Goal: Information Seeking & Learning: Find specific page/section

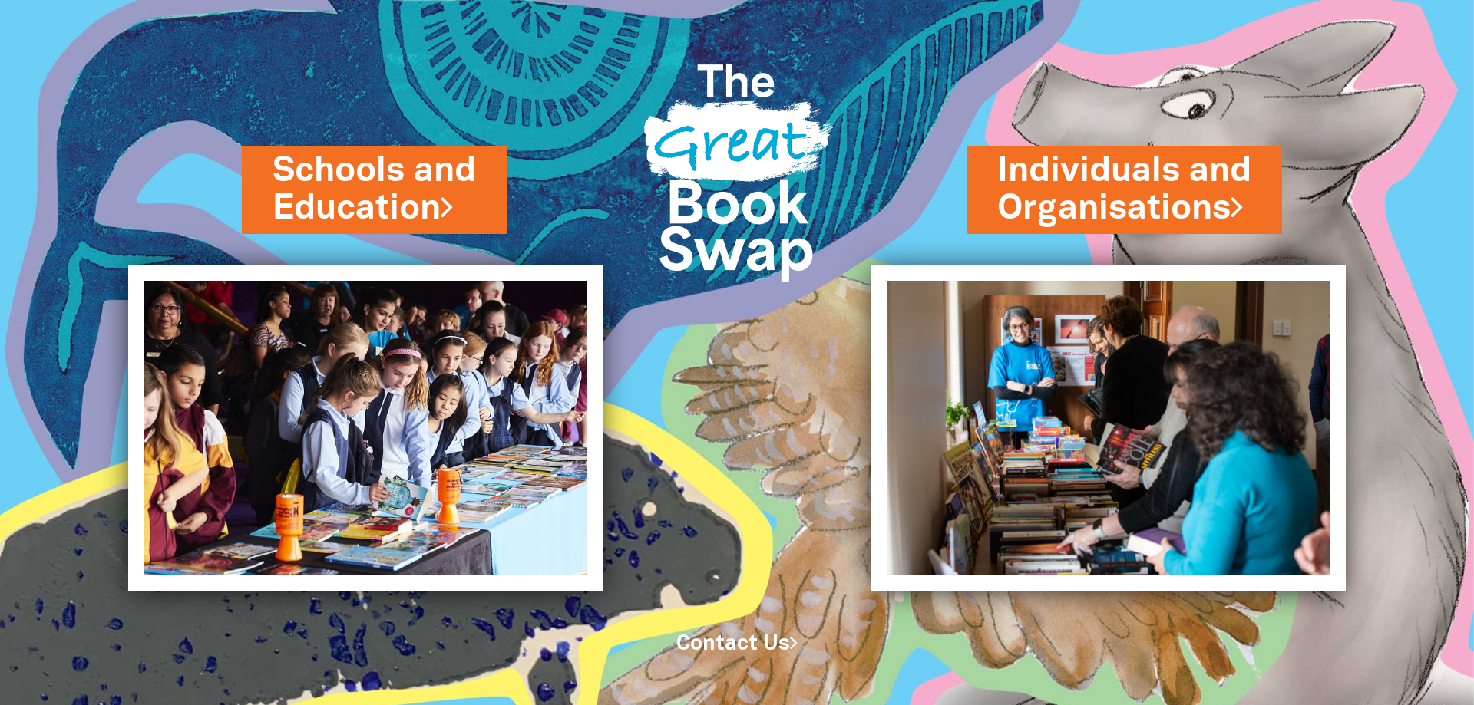
click at [1209, 31] on img at bounding box center [1172, 352] width 604 height 705
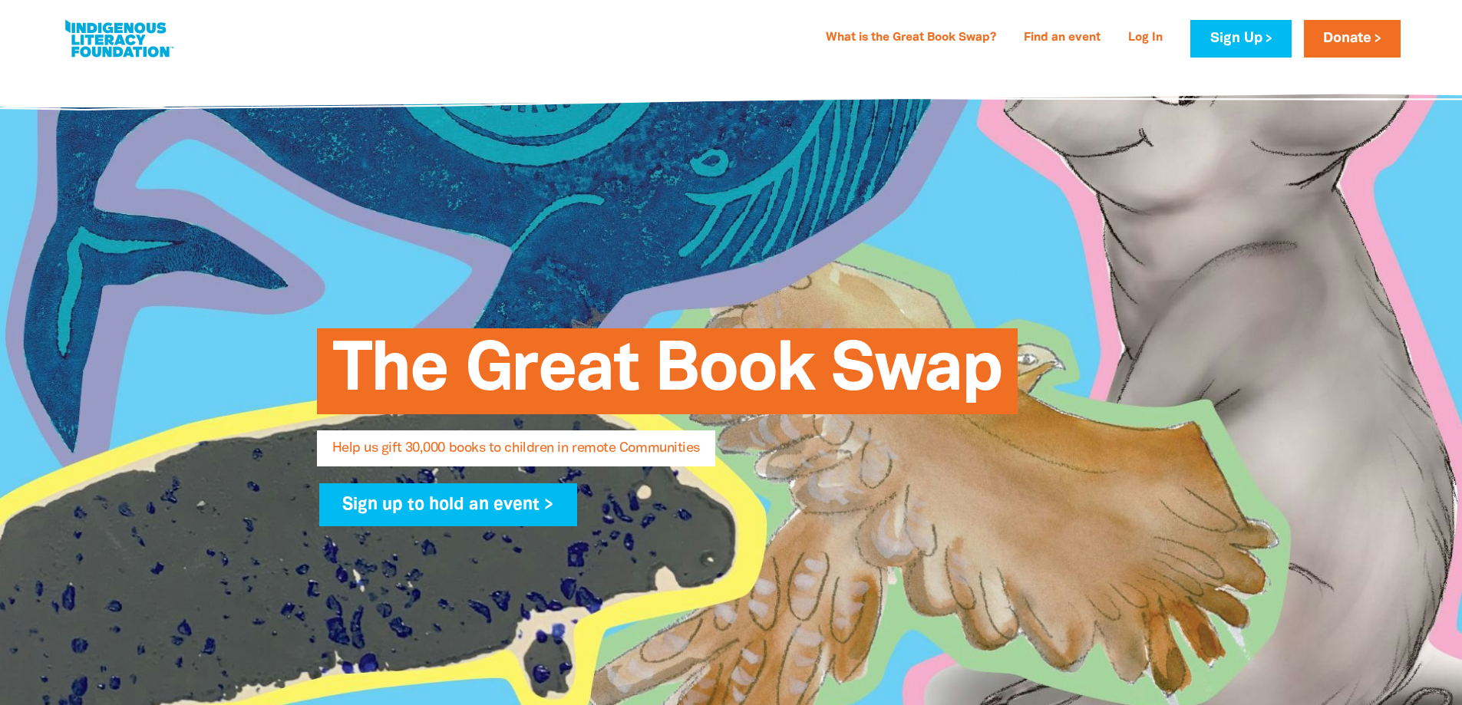
select select "AU"
click at [1259, 28] on link "Sign Up" at bounding box center [1240, 39] width 101 height 38
select select "AU"
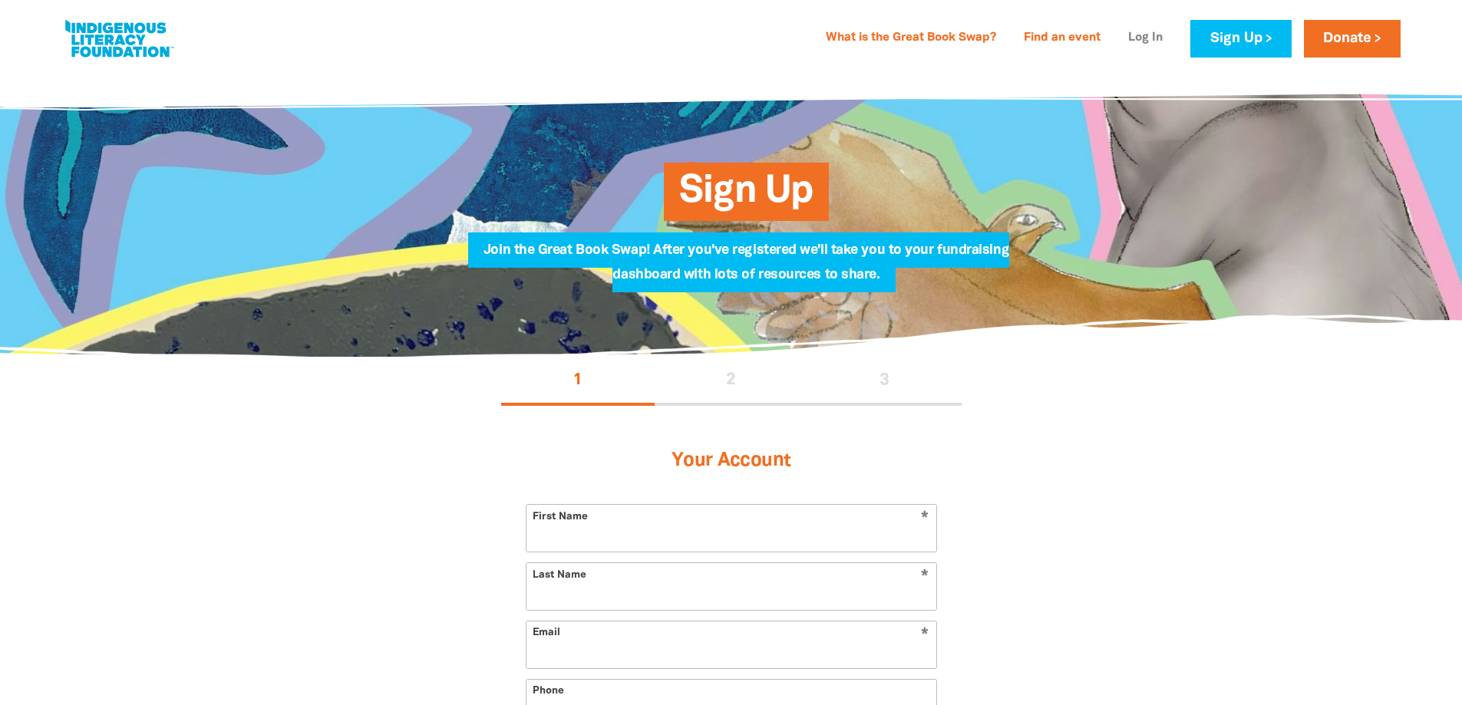
click at [1146, 38] on link "Log In" at bounding box center [1145, 38] width 53 height 25
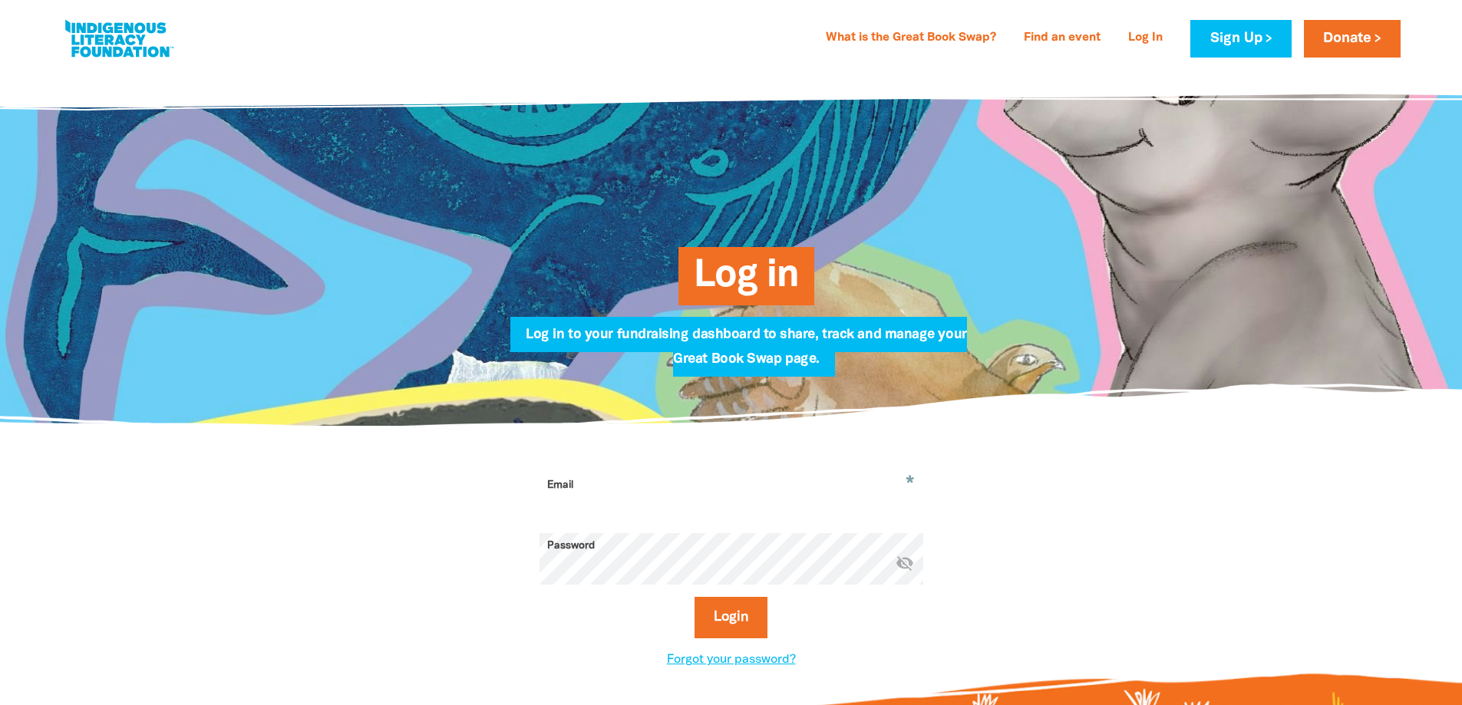
click at [1147, 38] on link "Log In" at bounding box center [1145, 38] width 53 height 25
click at [1134, 35] on link "Log In" at bounding box center [1145, 38] width 53 height 25
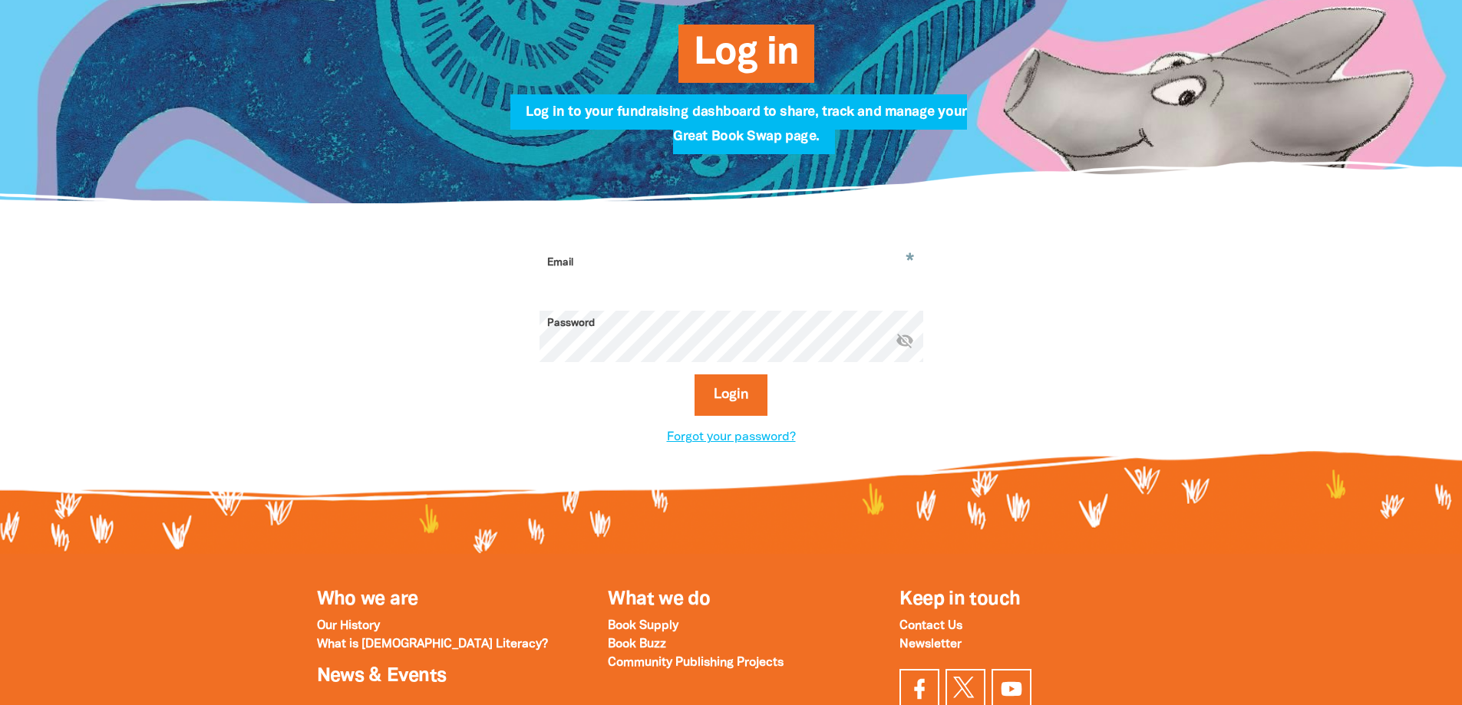
scroll to position [230, 0]
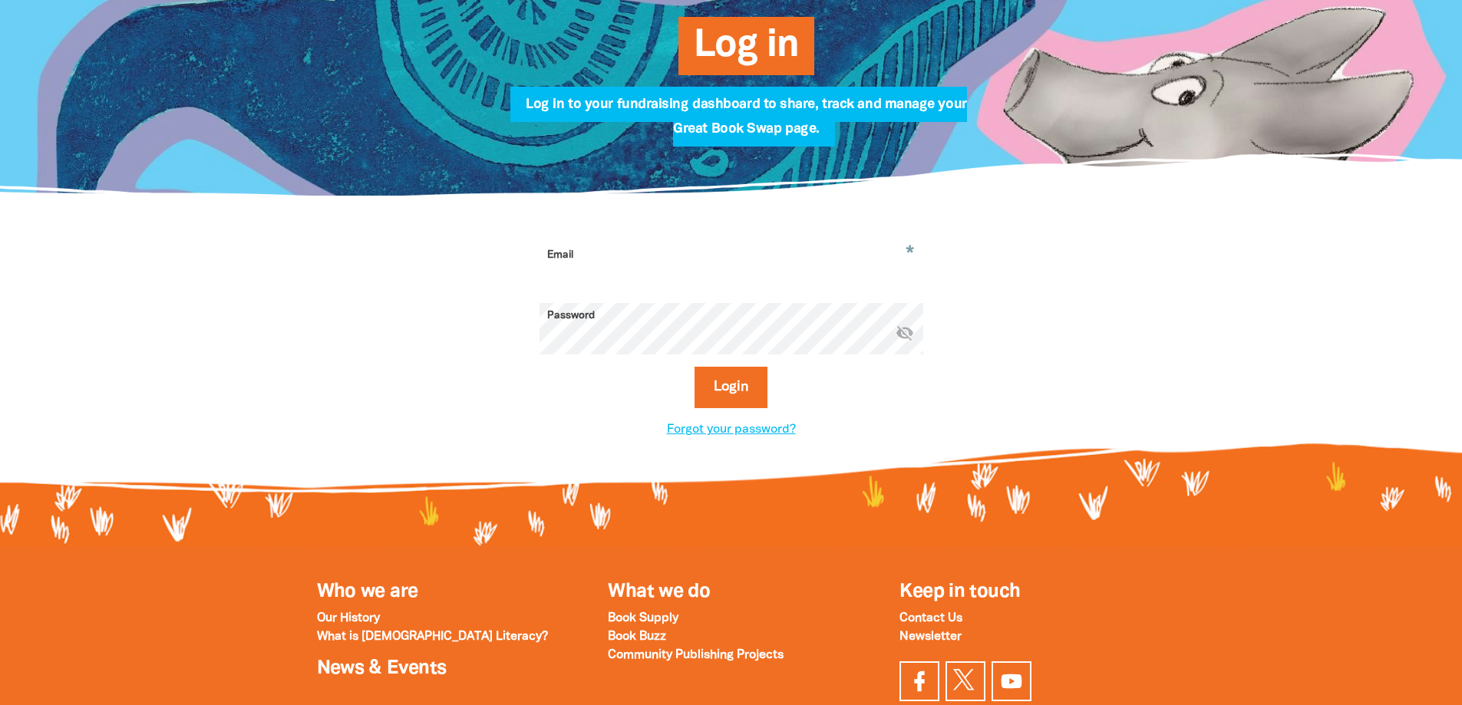
click at [635, 250] on input "Email" at bounding box center [732, 267] width 384 height 48
click at [726, 393] on button "Login" at bounding box center [731, 387] width 73 height 41
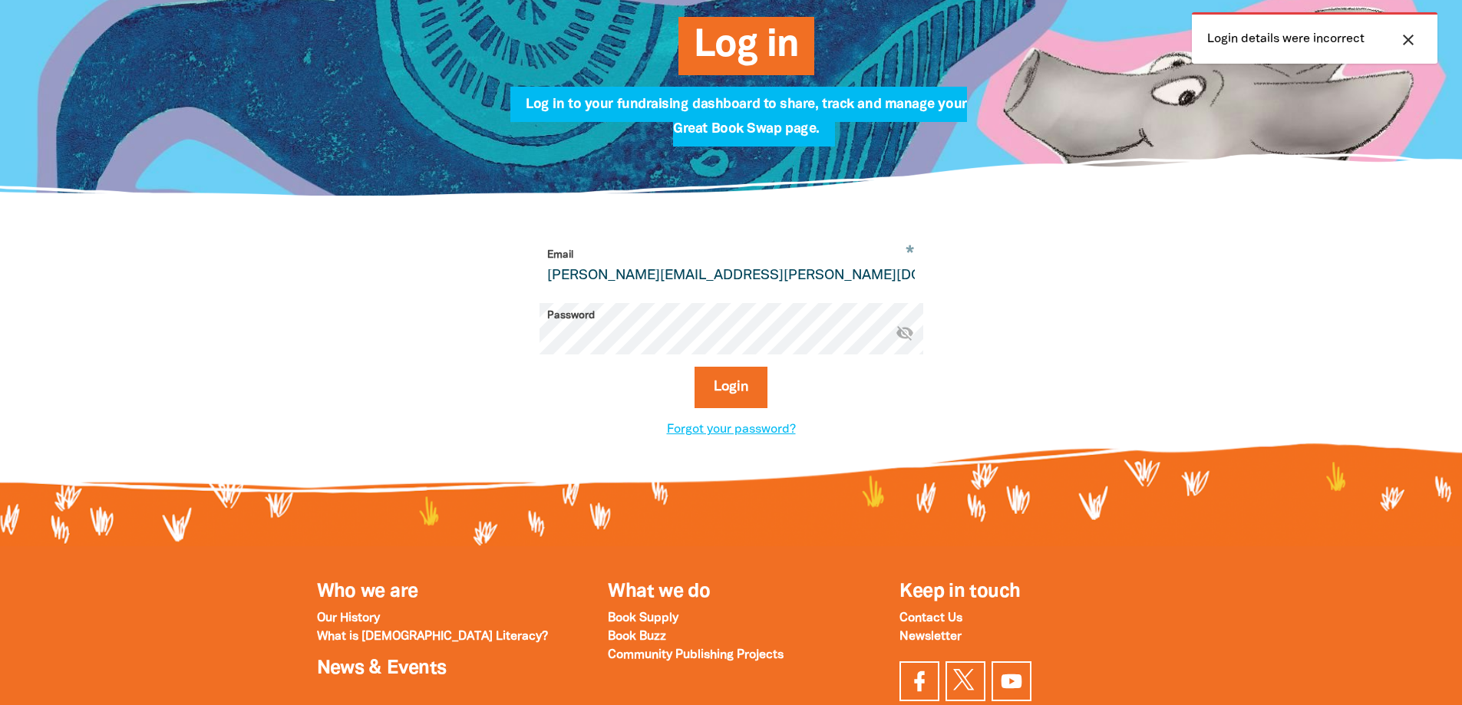
drag, startPoint x: 802, startPoint y: 277, endPoint x: 491, endPoint y: 271, distance: 310.9
click at [491, 271] on div "* Email [PERSON_NAME][EMAIL_ADDRESS][PERSON_NAME][DOMAIN_NAME] Password * visib…" at bounding box center [731, 341] width 537 height 197
type input "[PERSON_NAME][EMAIL_ADDRESS][DOMAIN_NAME]"
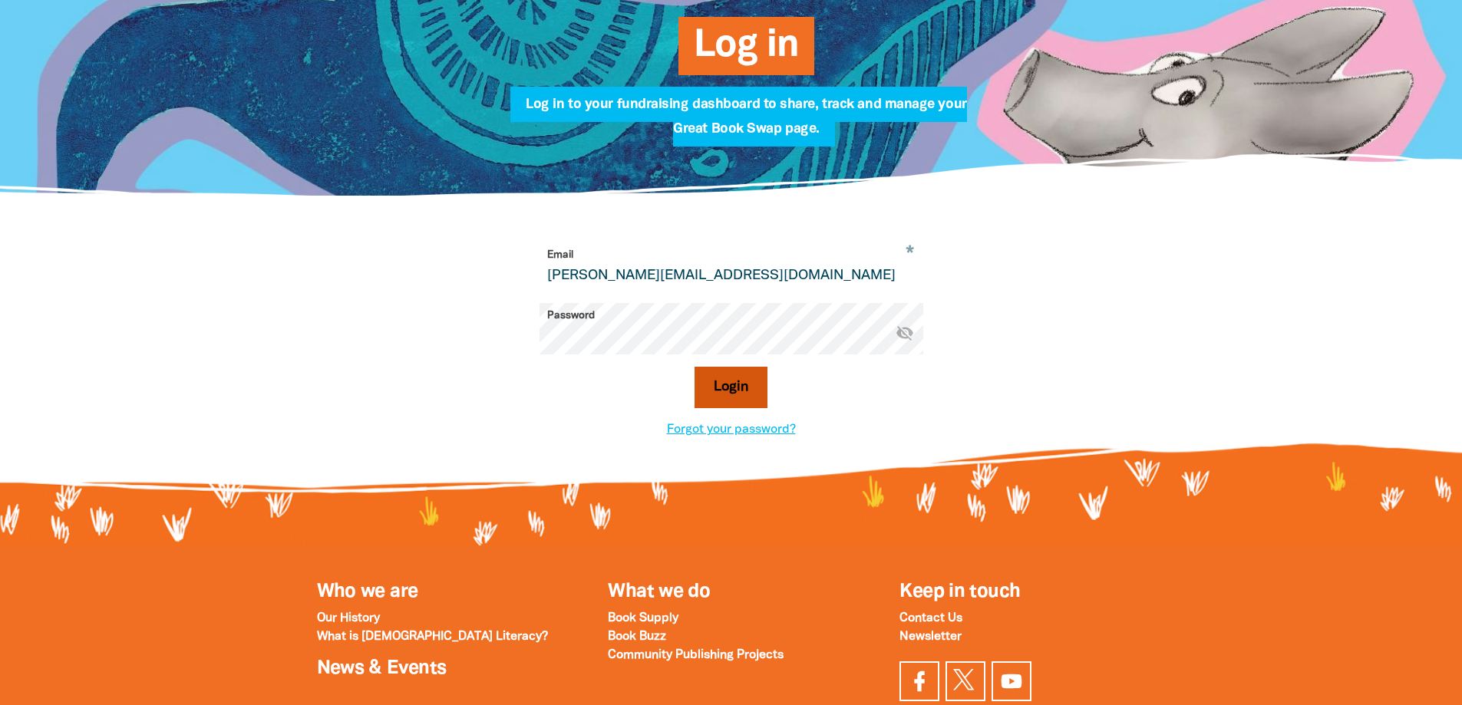
click at [721, 373] on button "Login" at bounding box center [731, 387] width 73 height 41
select select "AU"
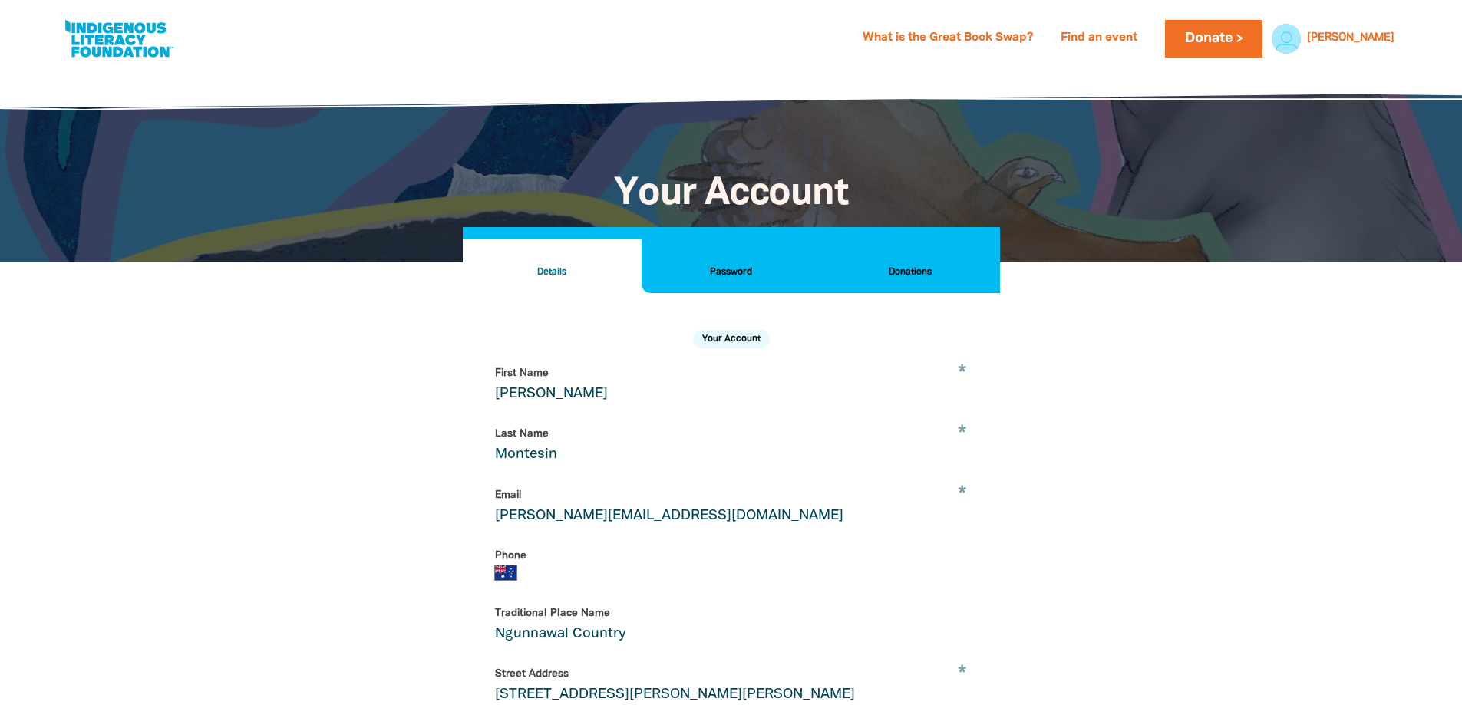
drag, startPoint x: 698, startPoint y: 271, endPoint x: 717, endPoint y: 271, distance: 19.2
click at [699, 271] on h2 "Password" at bounding box center [731, 272] width 154 height 17
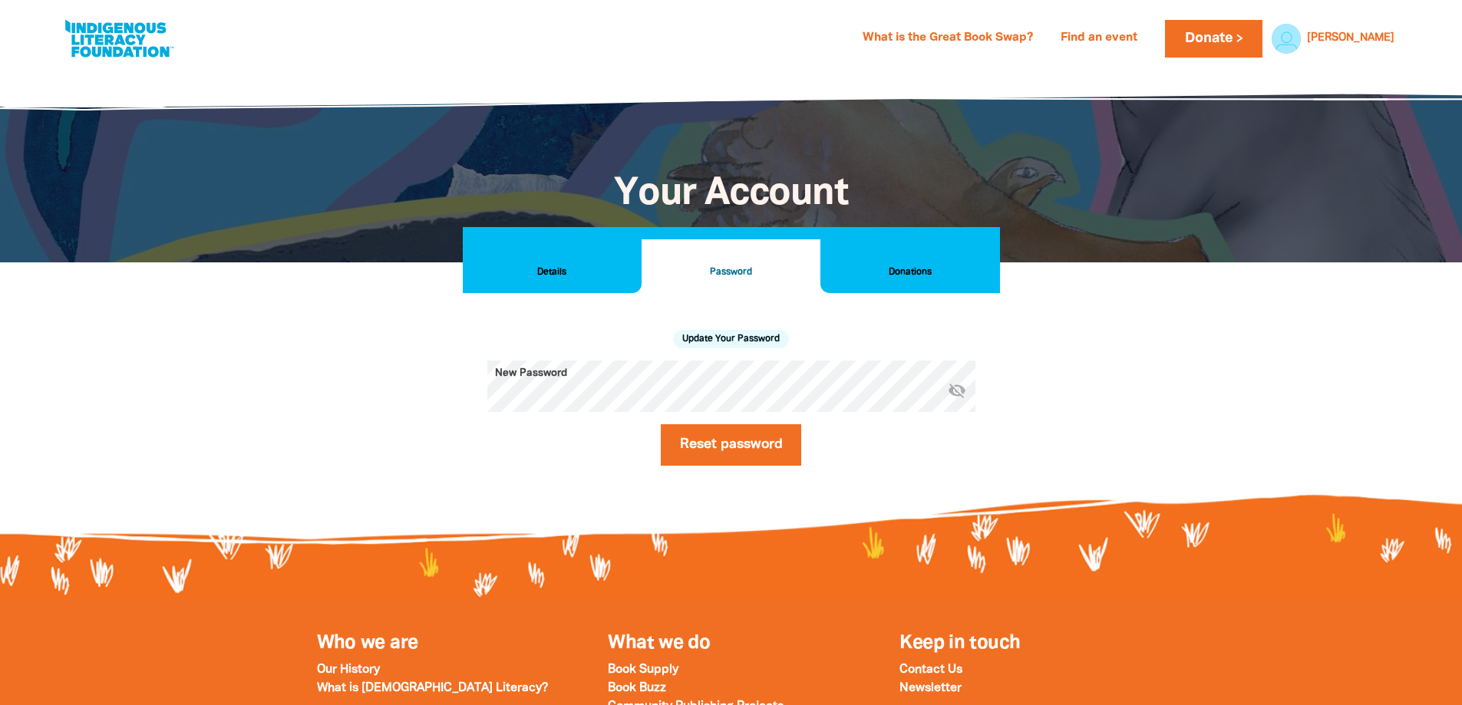
click at [897, 275] on h2 "Donations" at bounding box center [910, 272] width 154 height 17
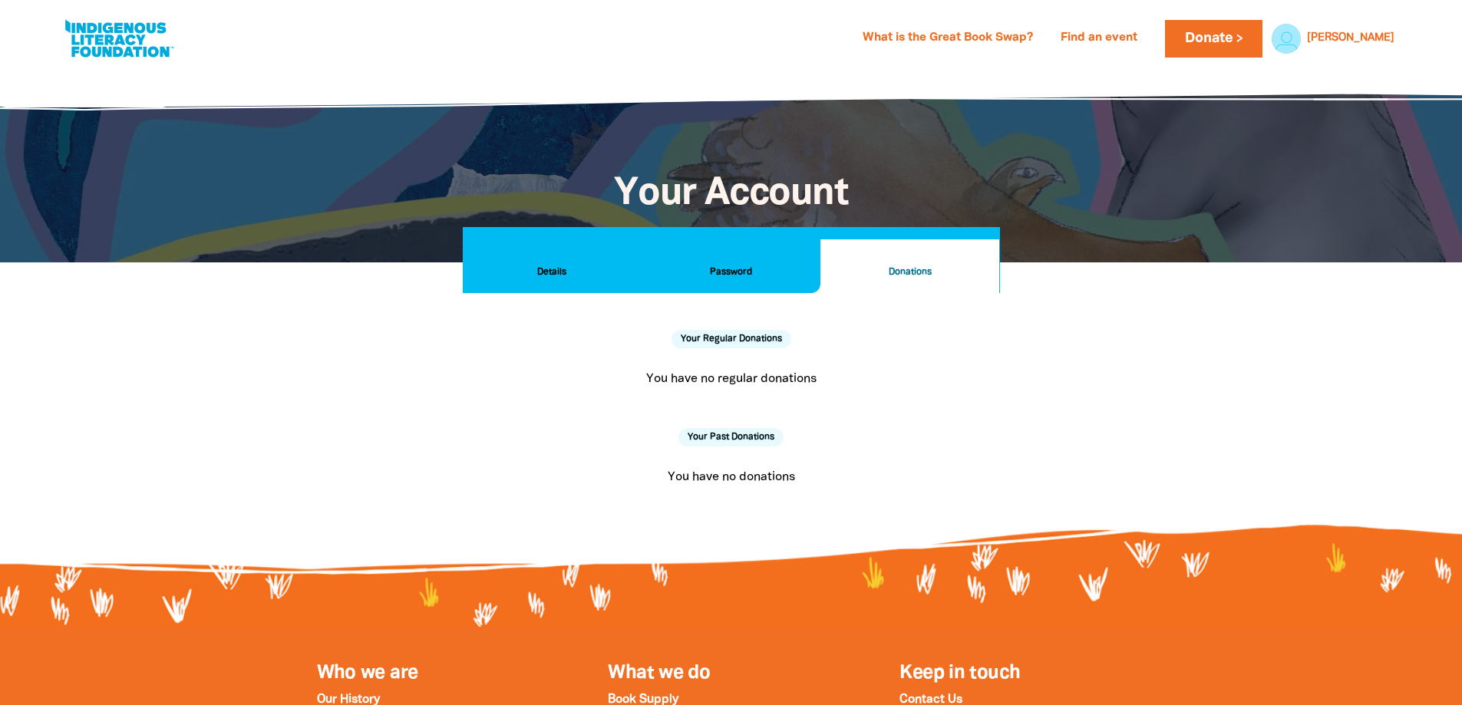
click at [552, 254] on button "Details" at bounding box center [552, 266] width 179 height 54
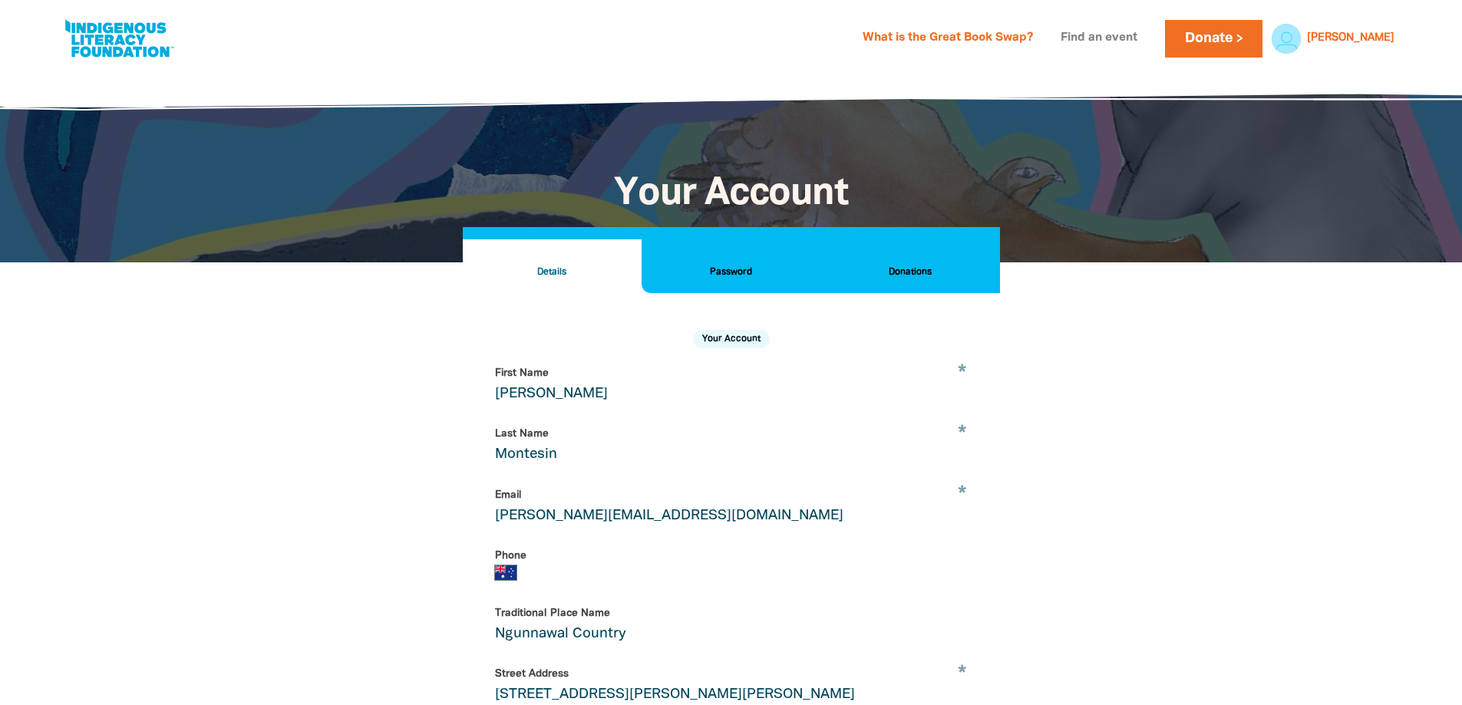
click at [1147, 32] on link "Find an event" at bounding box center [1098, 38] width 95 height 25
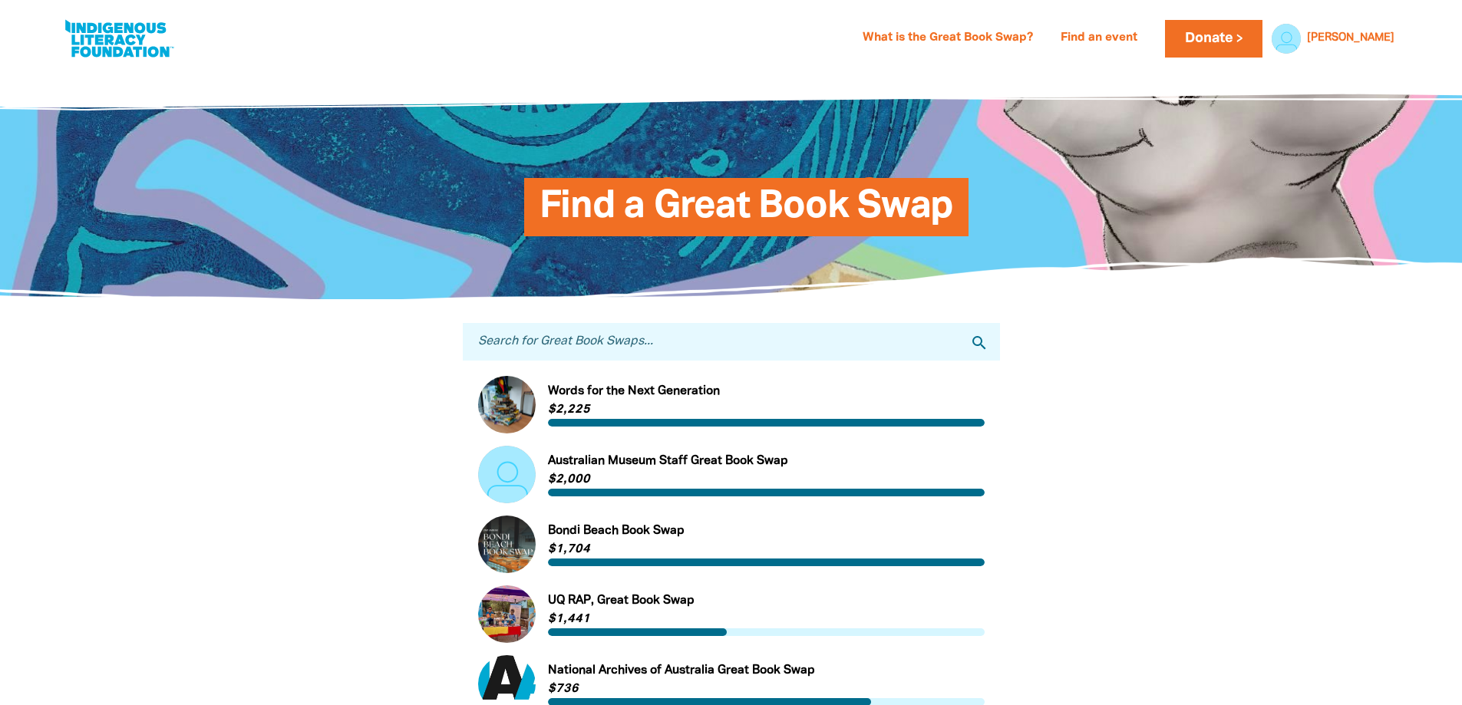
click at [536, 335] on input "Search for Great Book Swaps..." at bounding box center [731, 342] width 537 height 38
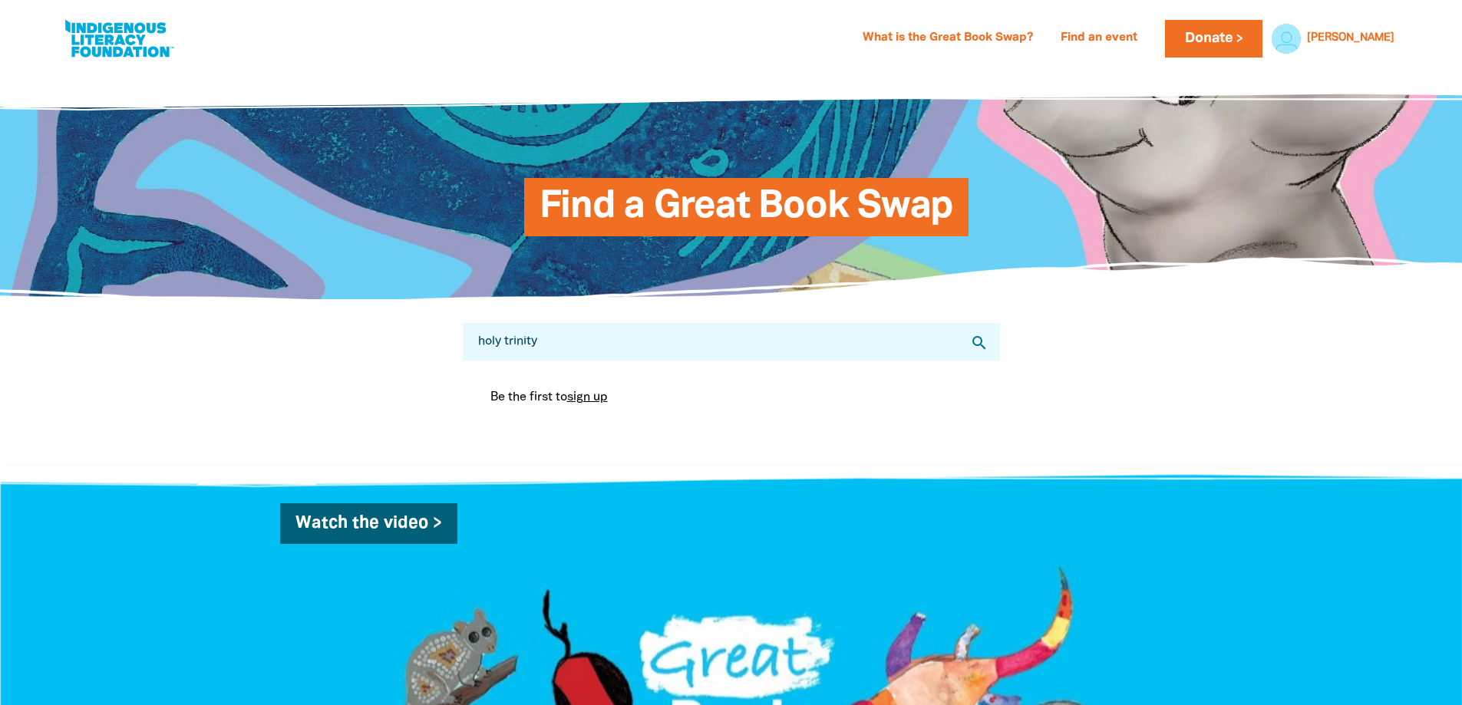
type input "holy trinity"
click at [363, 346] on div "Search for Great Book Swaps... holy trinity search Be the first to sign up You …" at bounding box center [731, 382] width 921 height 165
click at [1383, 35] on link "[PERSON_NAME]" at bounding box center [1350, 38] width 87 height 11
click at [1309, 73] on link "My Account" at bounding box center [1331, 77] width 138 height 35
select select "AU"
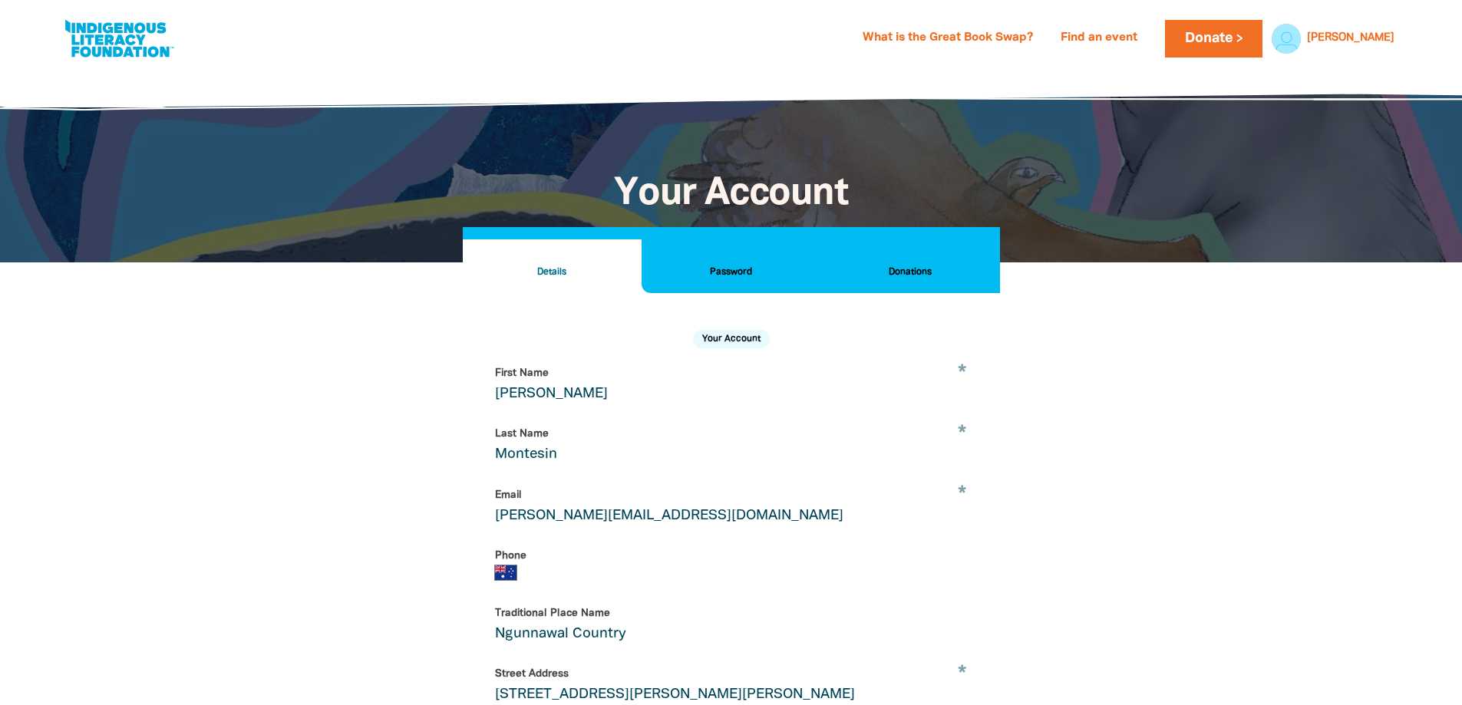
click at [909, 281] on button "Donations" at bounding box center [909, 266] width 179 height 54
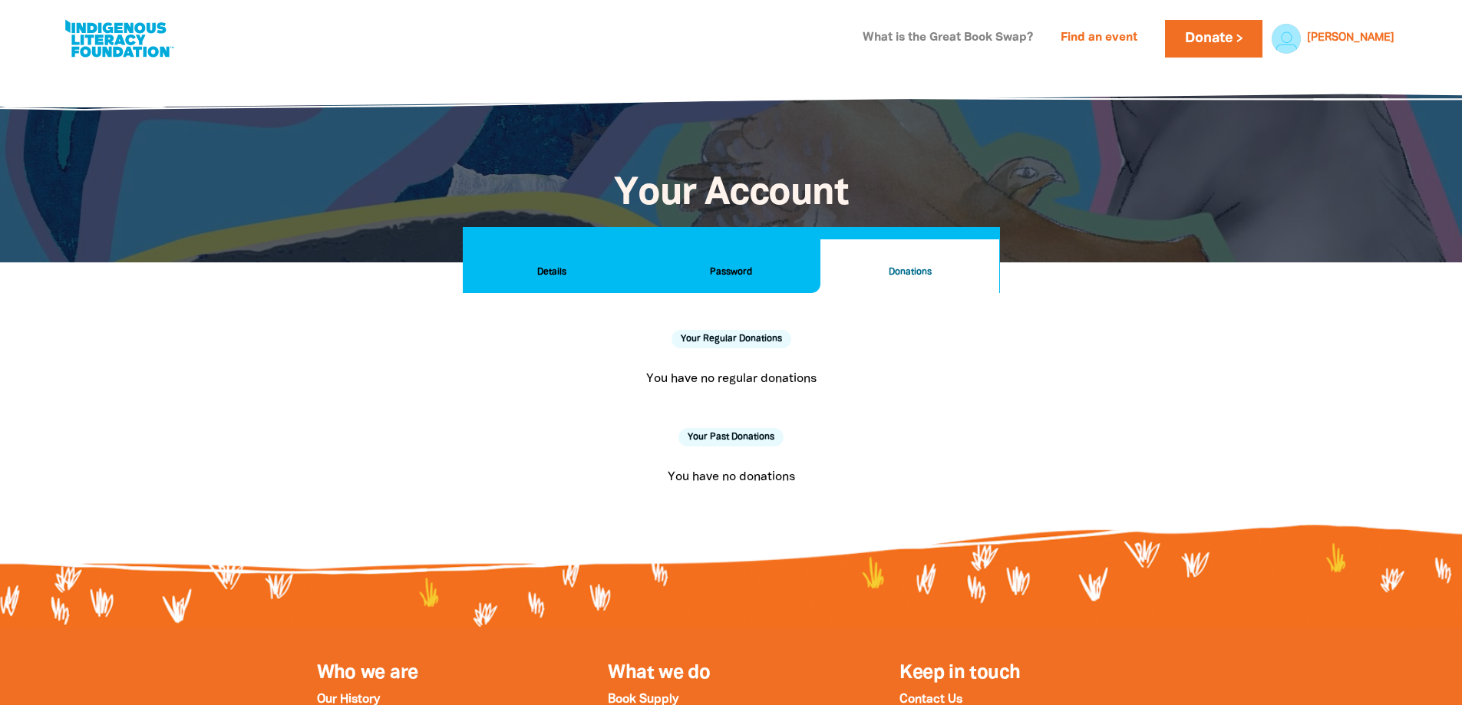
click at [960, 33] on link "What is the Great Book Swap?" at bounding box center [947, 38] width 189 height 25
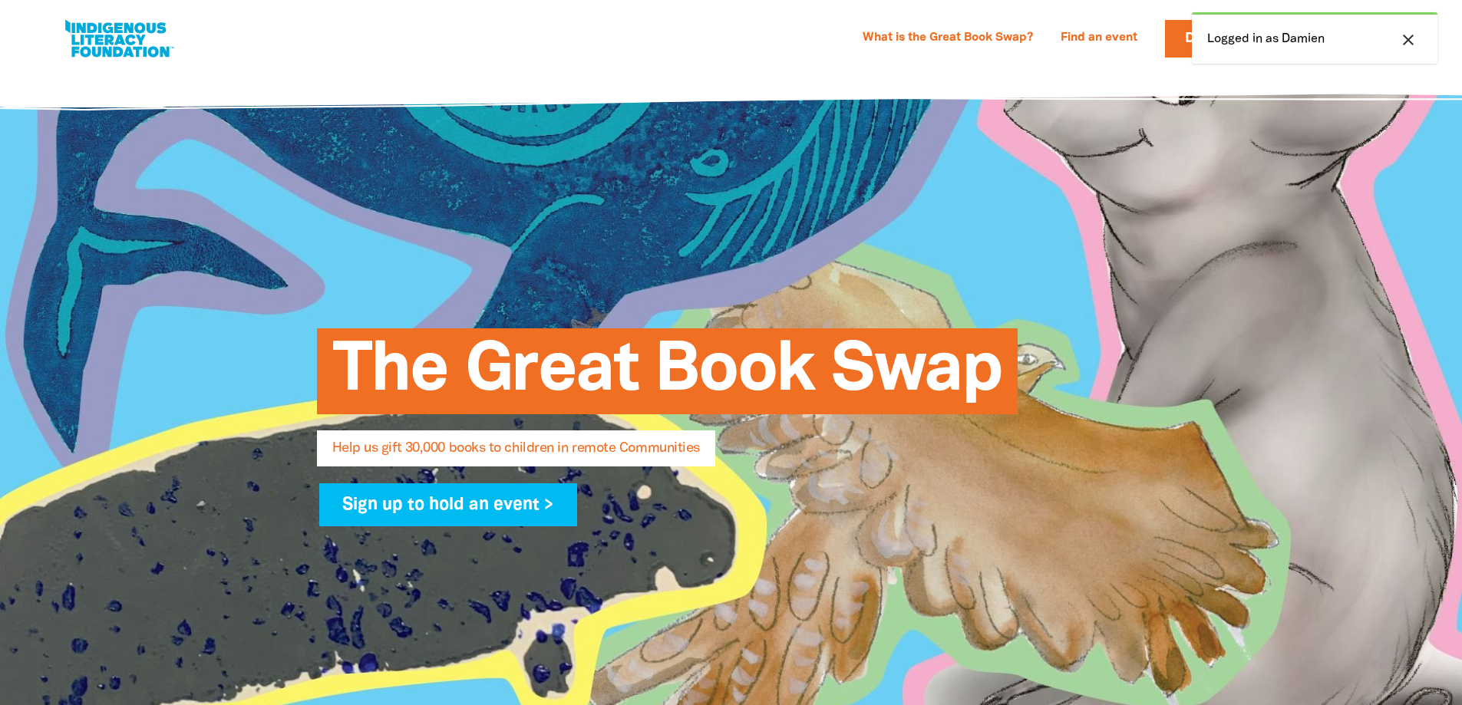
select select "AU"
click at [1147, 48] on link "Find an event" at bounding box center [1098, 38] width 95 height 25
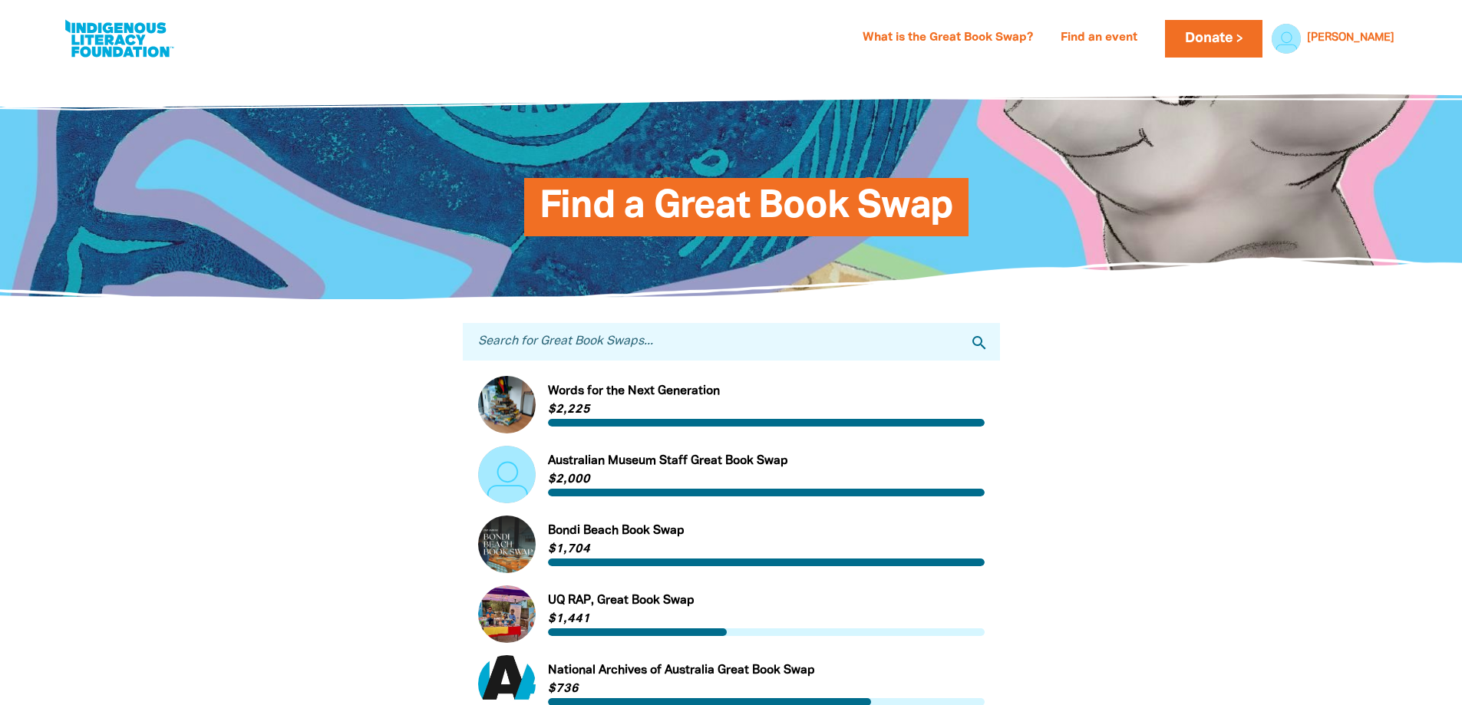
click at [690, 342] on input "Search for Great Book Swaps..." at bounding box center [731, 342] width 537 height 38
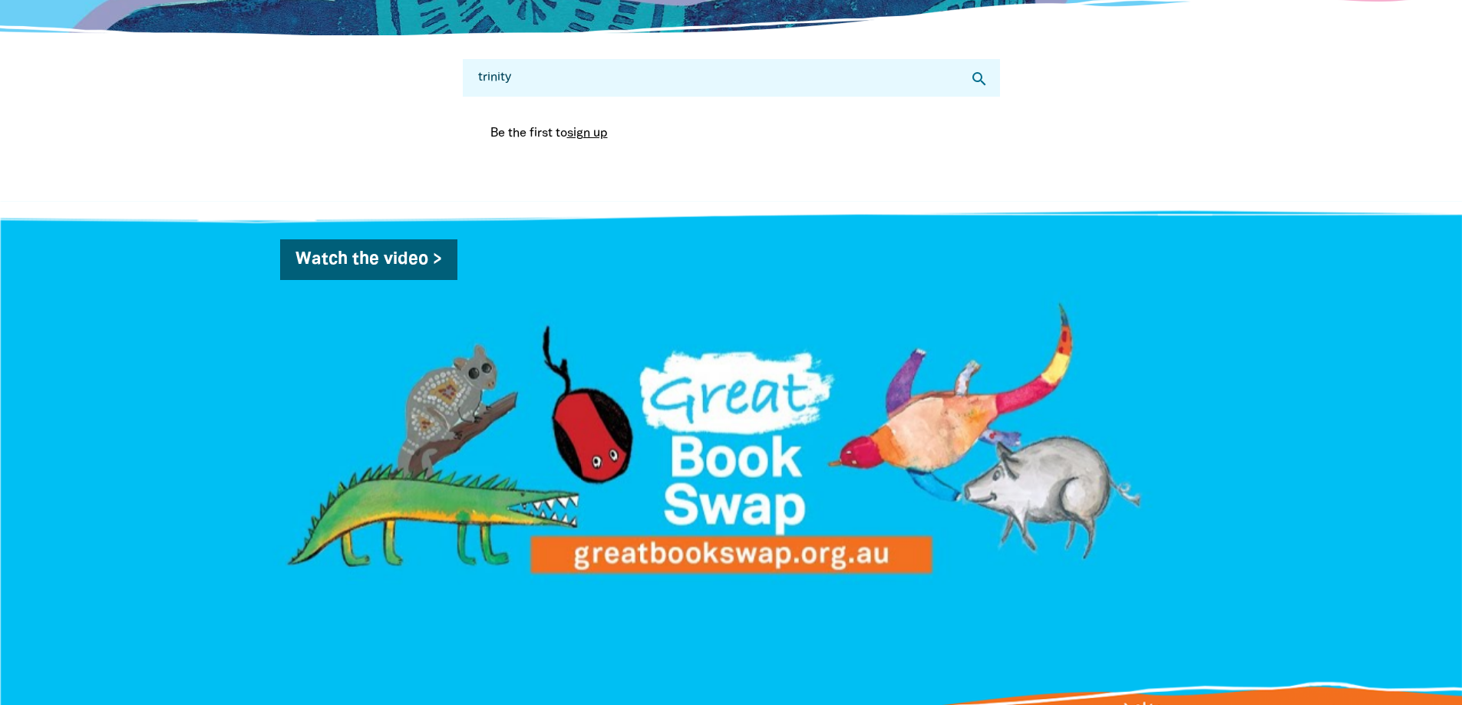
scroll to position [307, 0]
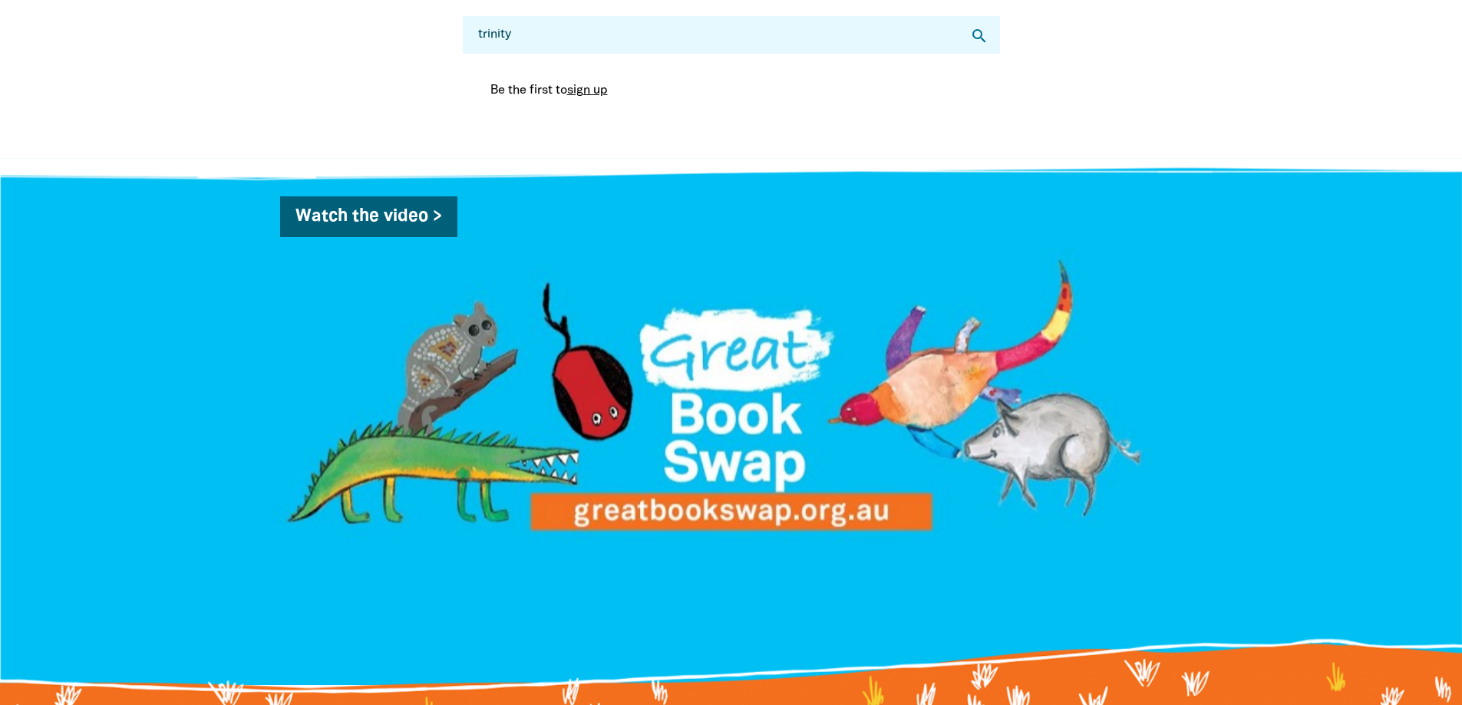
drag, startPoint x: 530, startPoint y: 35, endPoint x: 397, endPoint y: 23, distance: 133.3
click at [392, 28] on div "Search for Great Book Swaps... trinity search Be the first to sign up You are c…" at bounding box center [731, 75] width 921 height 165
type input "curtin"
click at [978, 37] on icon "search" at bounding box center [979, 36] width 18 height 18
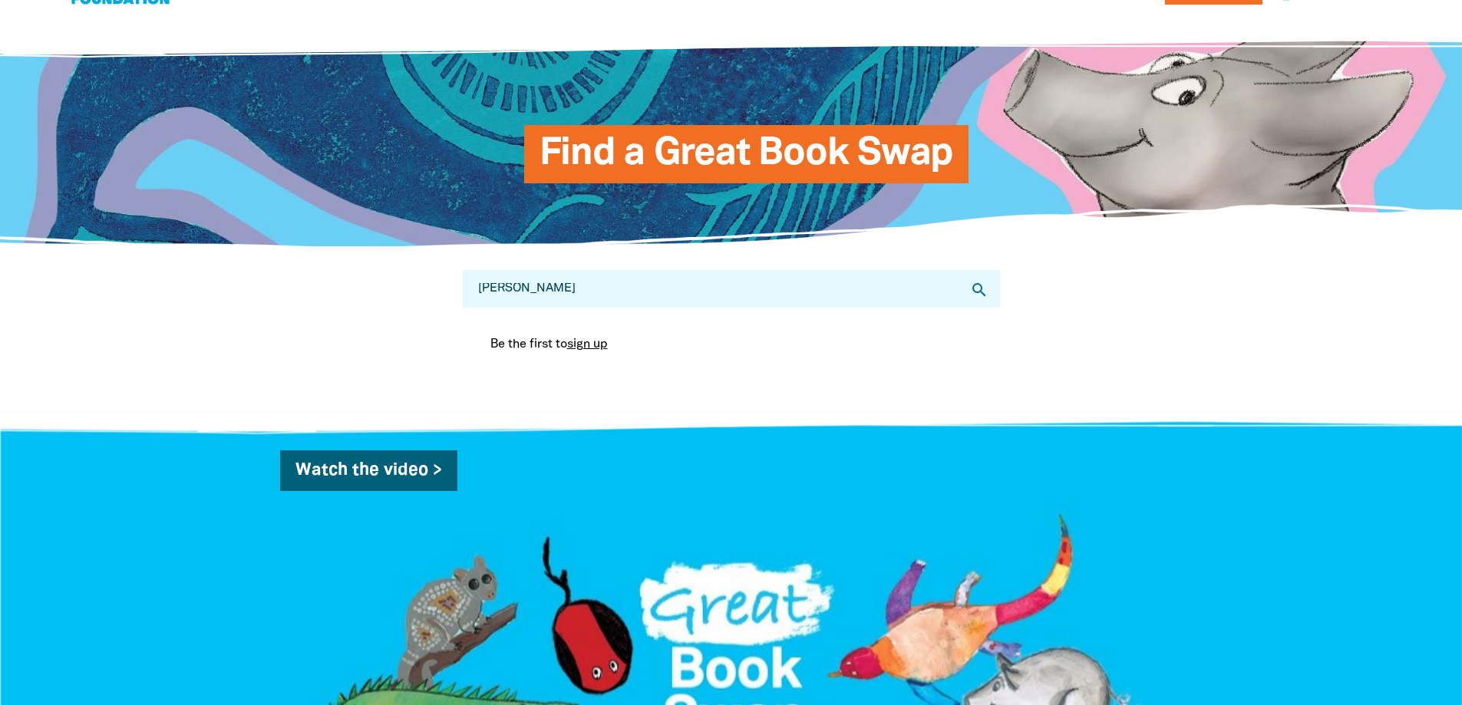
scroll to position [0, 0]
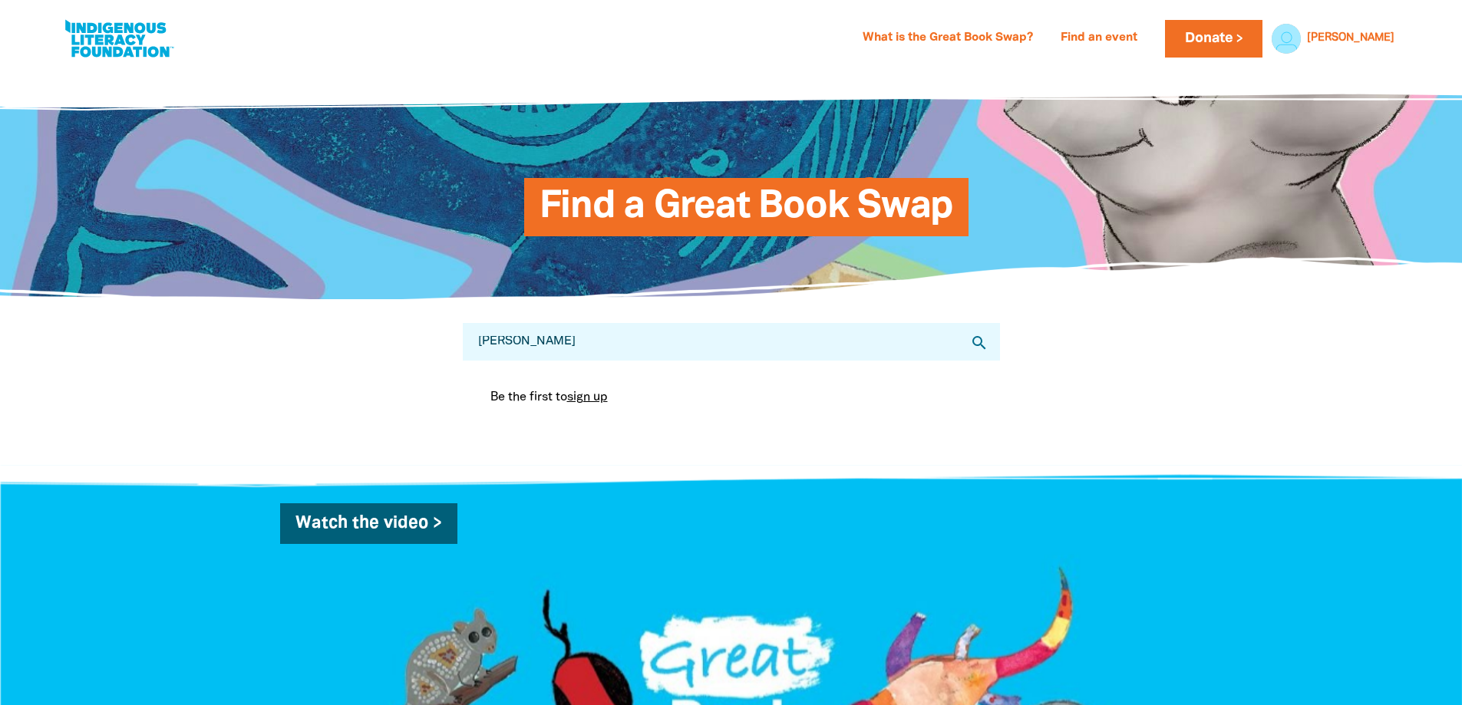
drag, startPoint x: 612, startPoint y: 354, endPoint x: 378, endPoint y: 335, distance: 235.6
click at [378, 335] on div "Search for Great Book Swaps... curtin search Be the first to sign up You are cu…" at bounding box center [731, 382] width 921 height 165
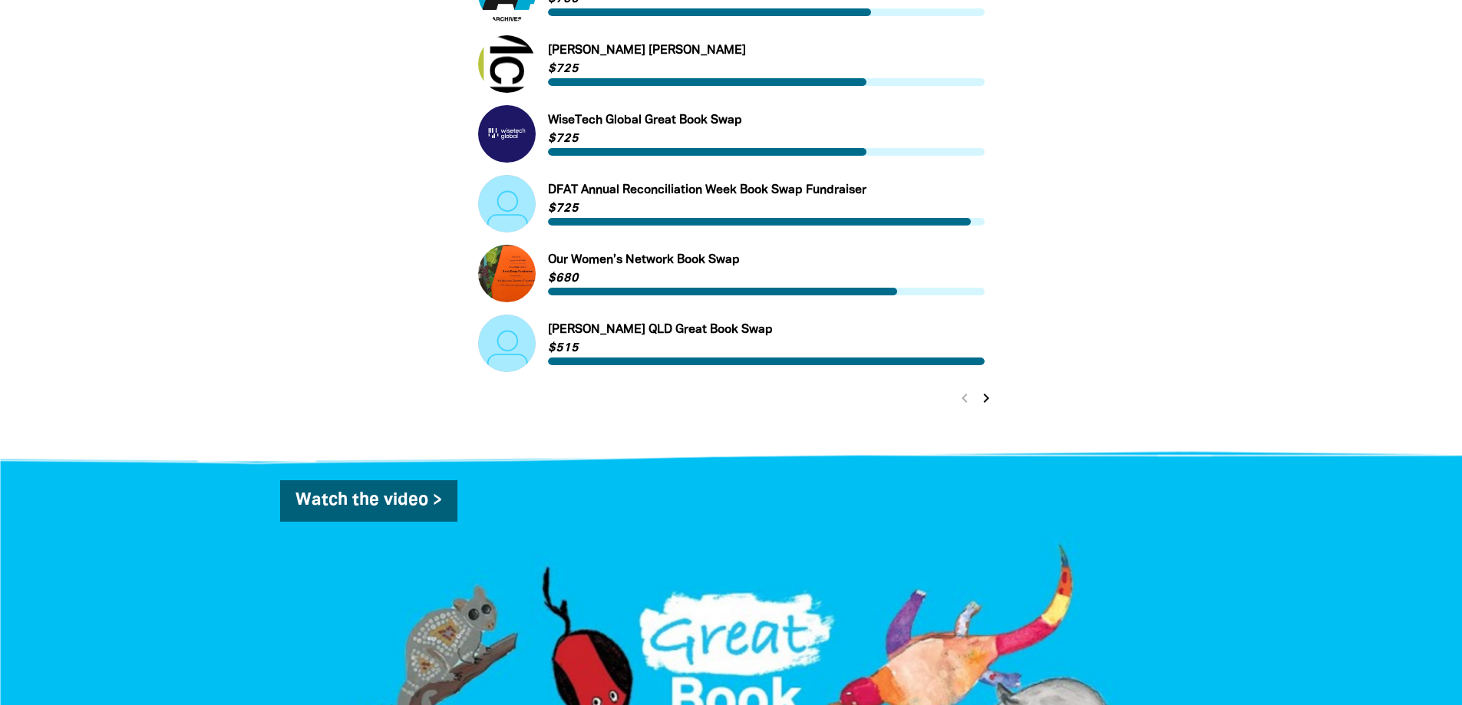
scroll to position [691, 0]
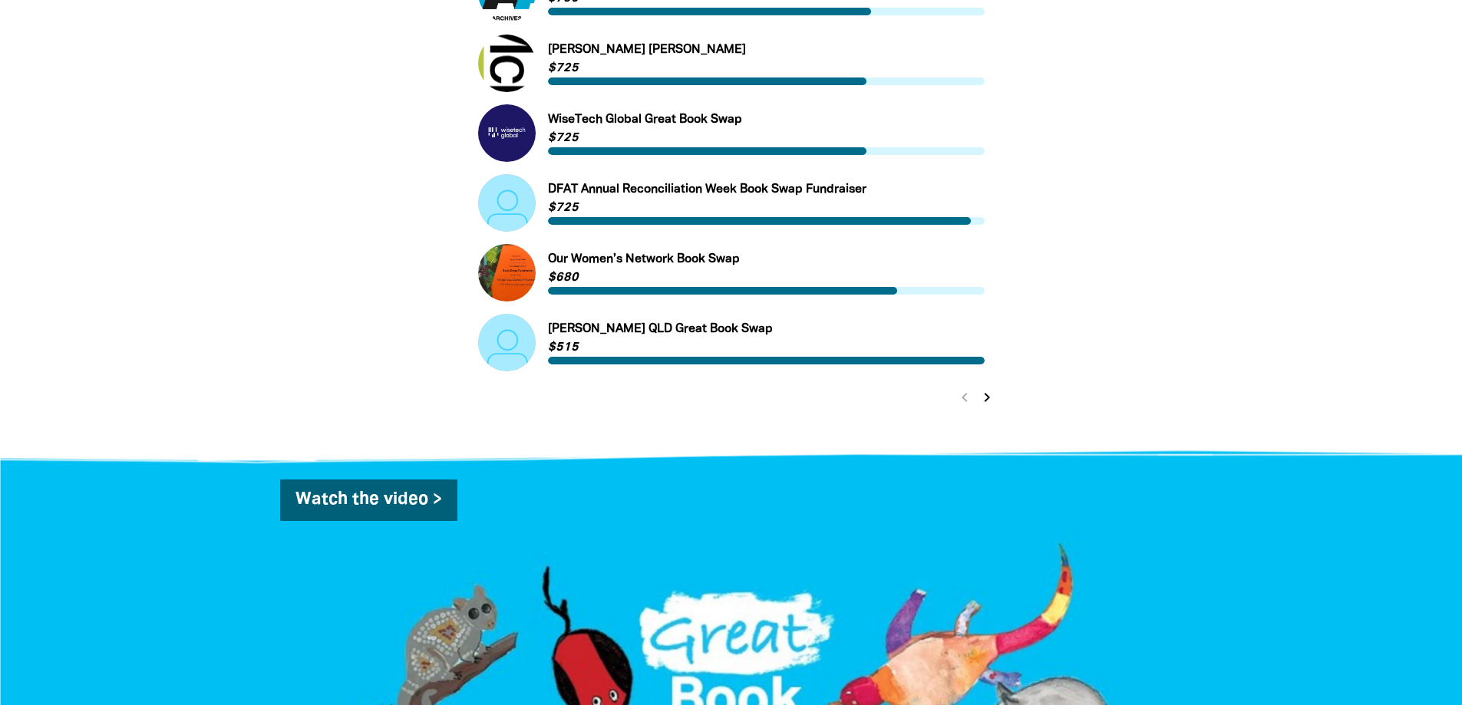
click at [988, 402] on icon "chevron_right" at bounding box center [987, 397] width 18 height 18
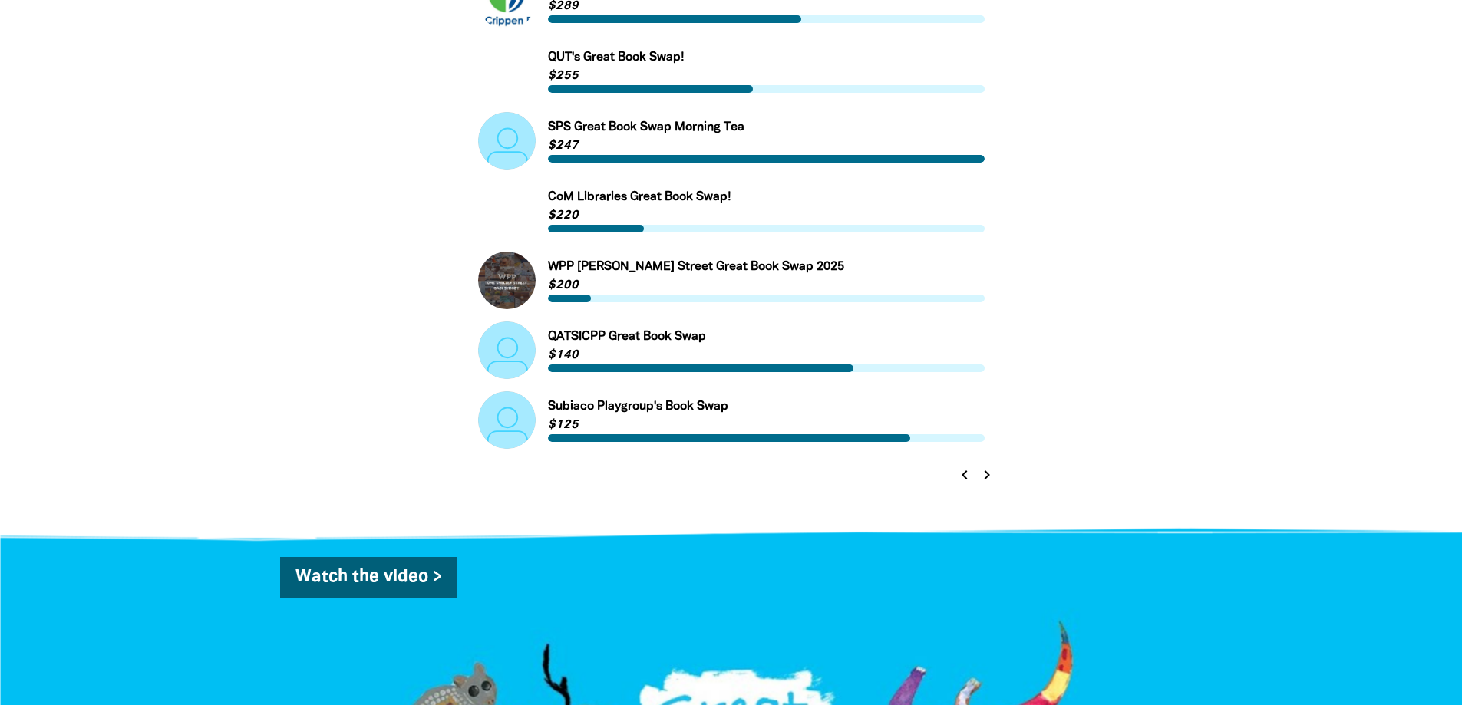
scroll to position [665, 0]
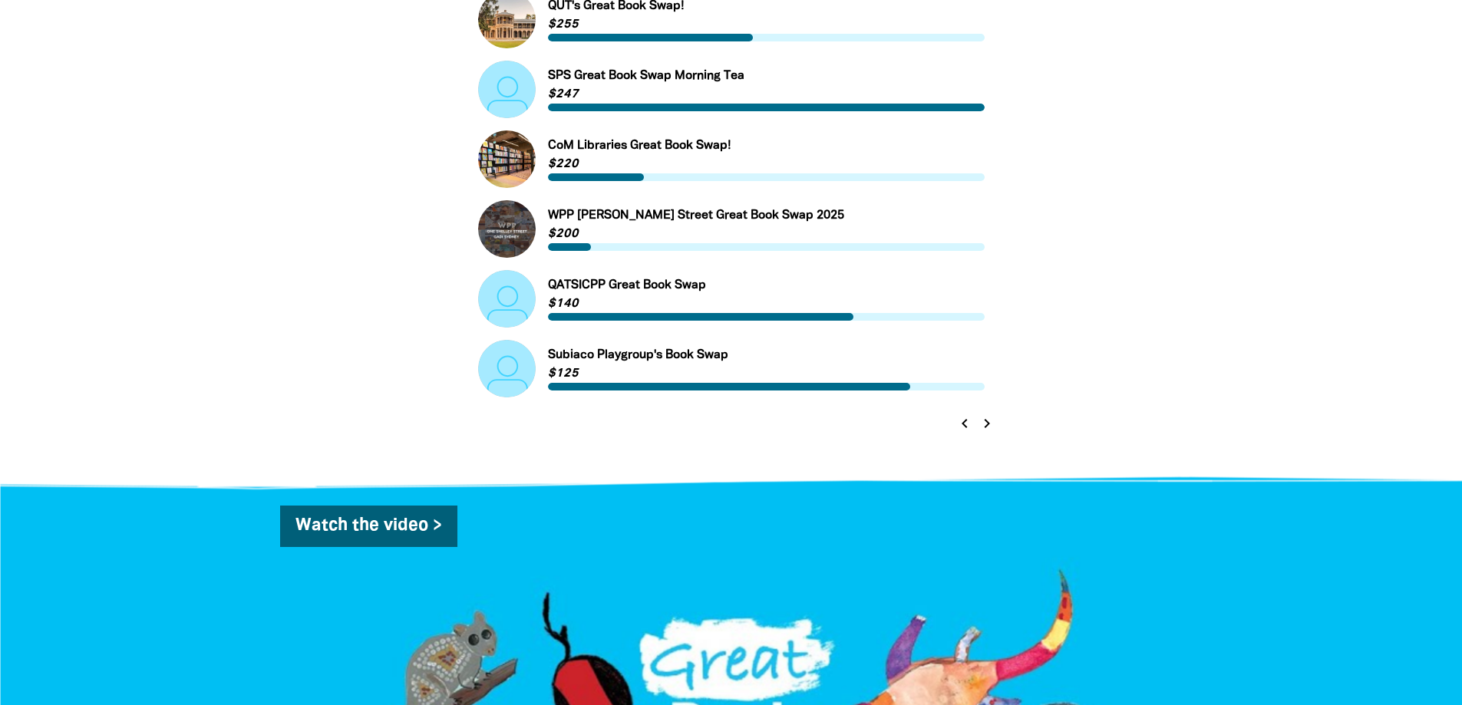
click at [986, 424] on icon "chevron_right" at bounding box center [987, 423] width 18 height 18
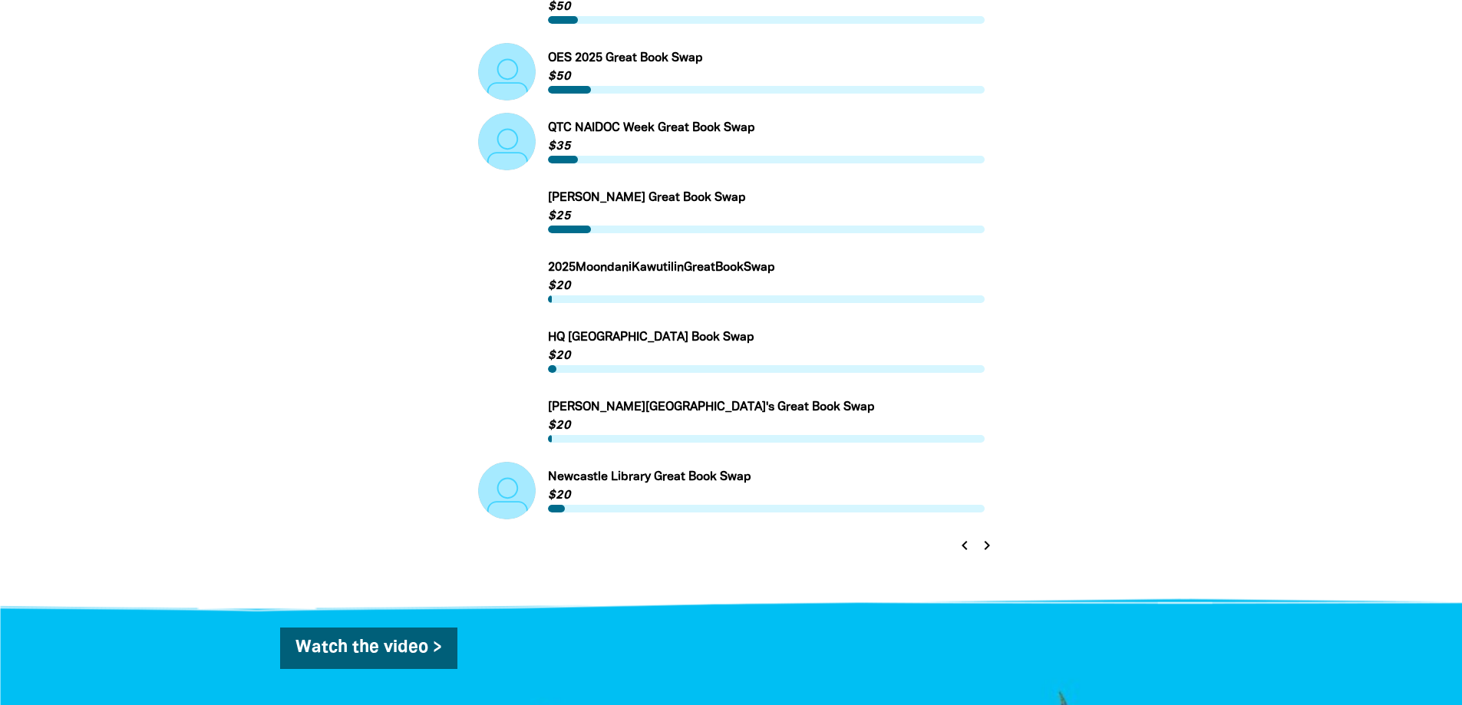
scroll to position [588, 0]
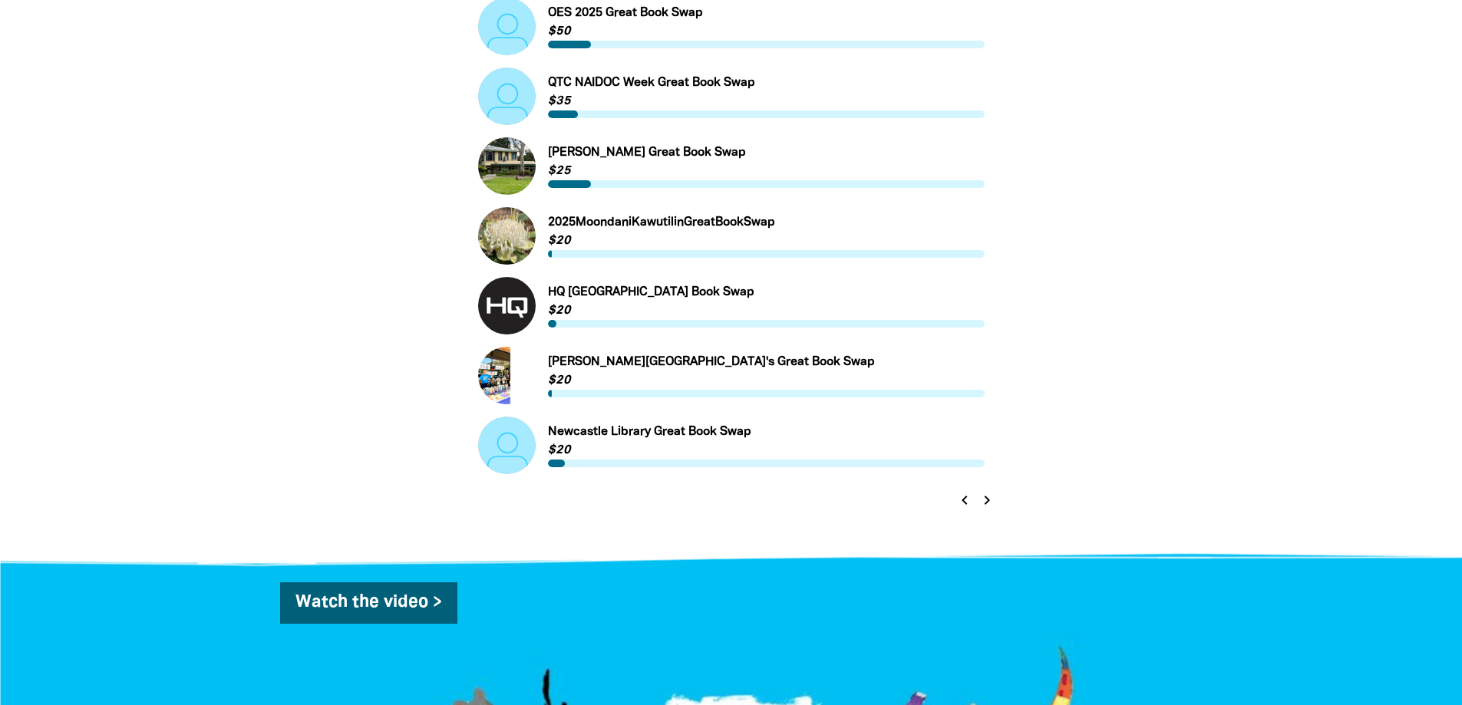
click at [984, 504] on icon "chevron_right" at bounding box center [987, 500] width 18 height 18
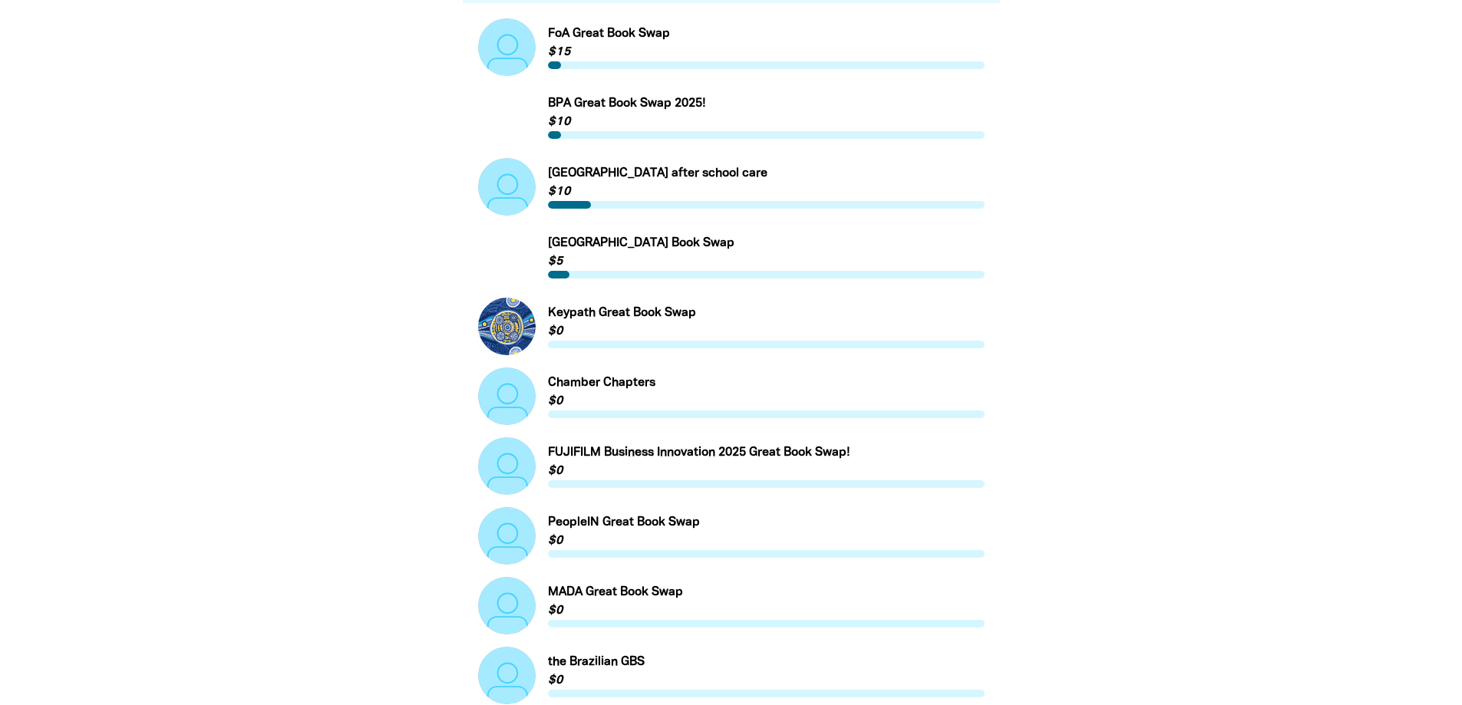
scroll to position [434, 0]
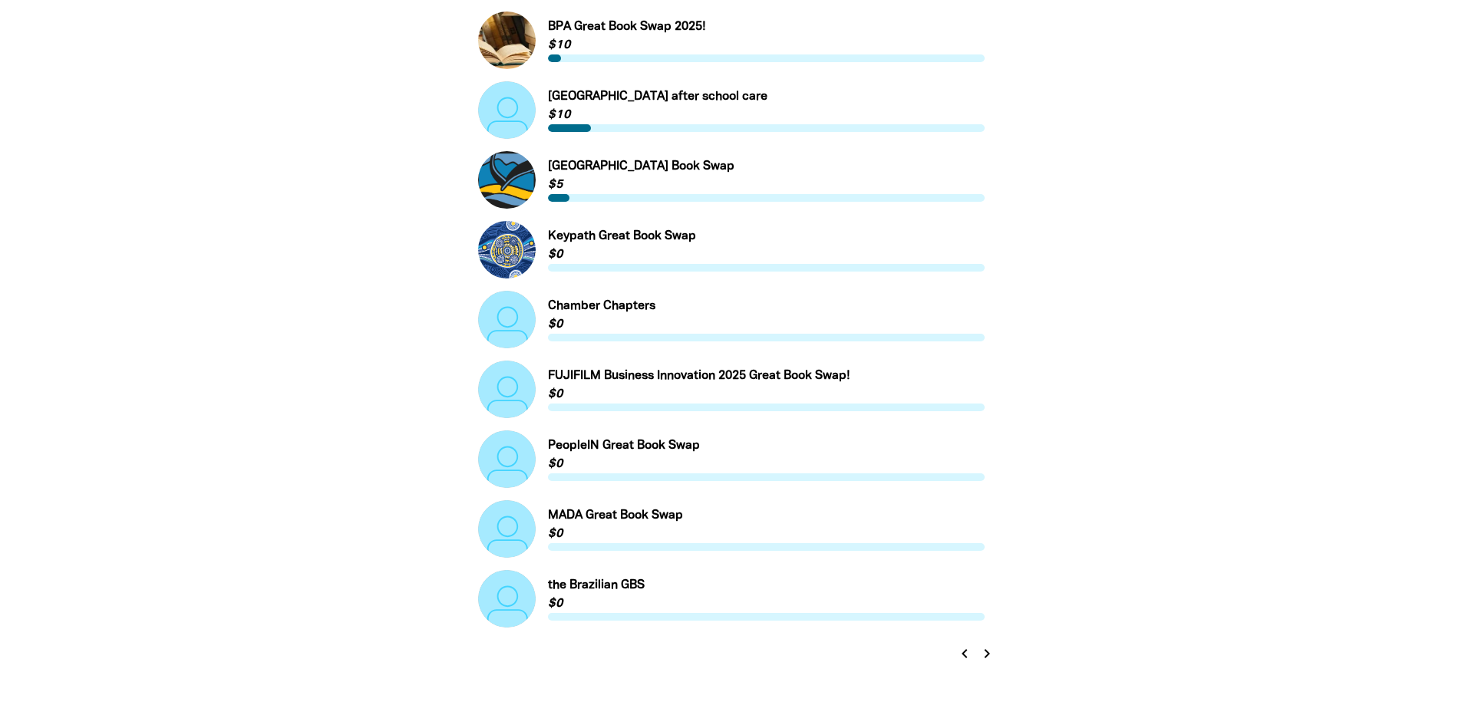
click at [991, 650] on icon "chevron_right" at bounding box center [987, 654] width 18 height 18
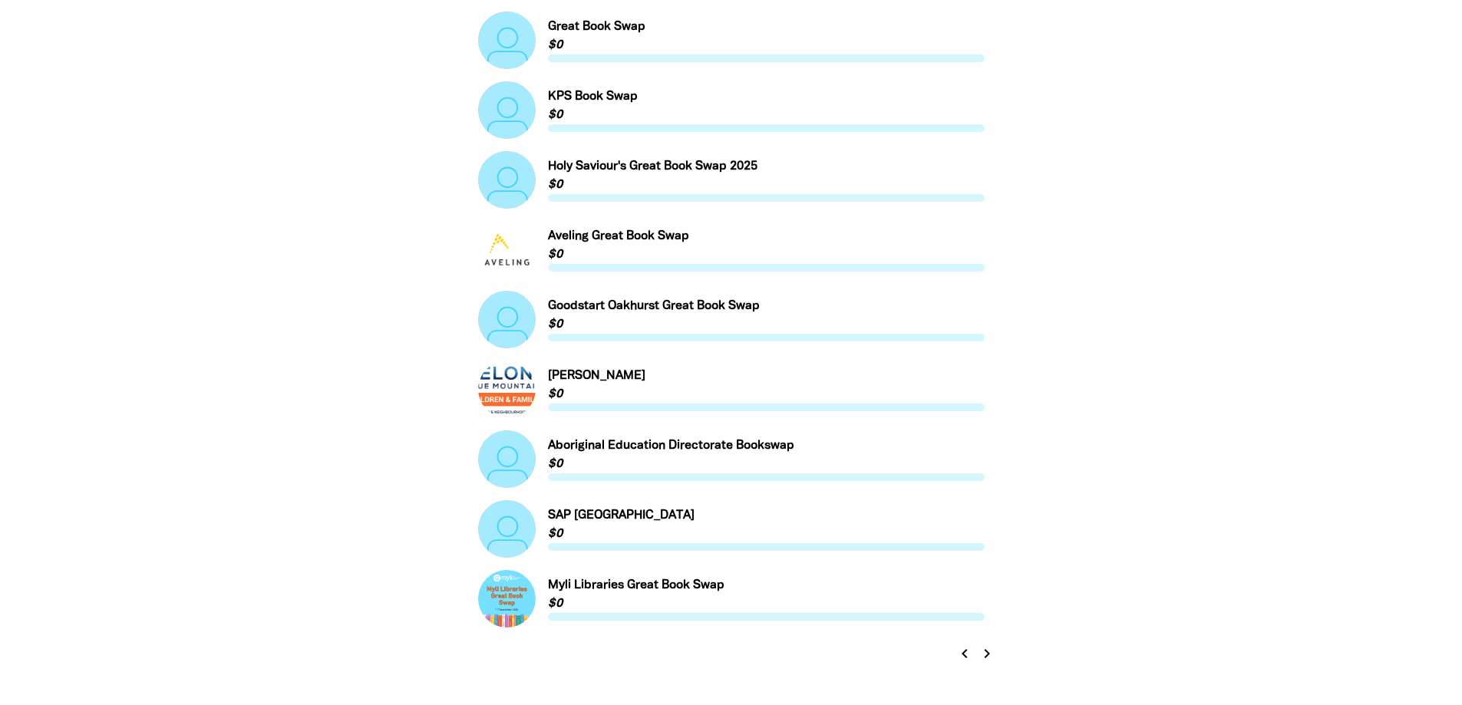
click at [985, 655] on icon "chevron_right" at bounding box center [987, 654] width 18 height 18
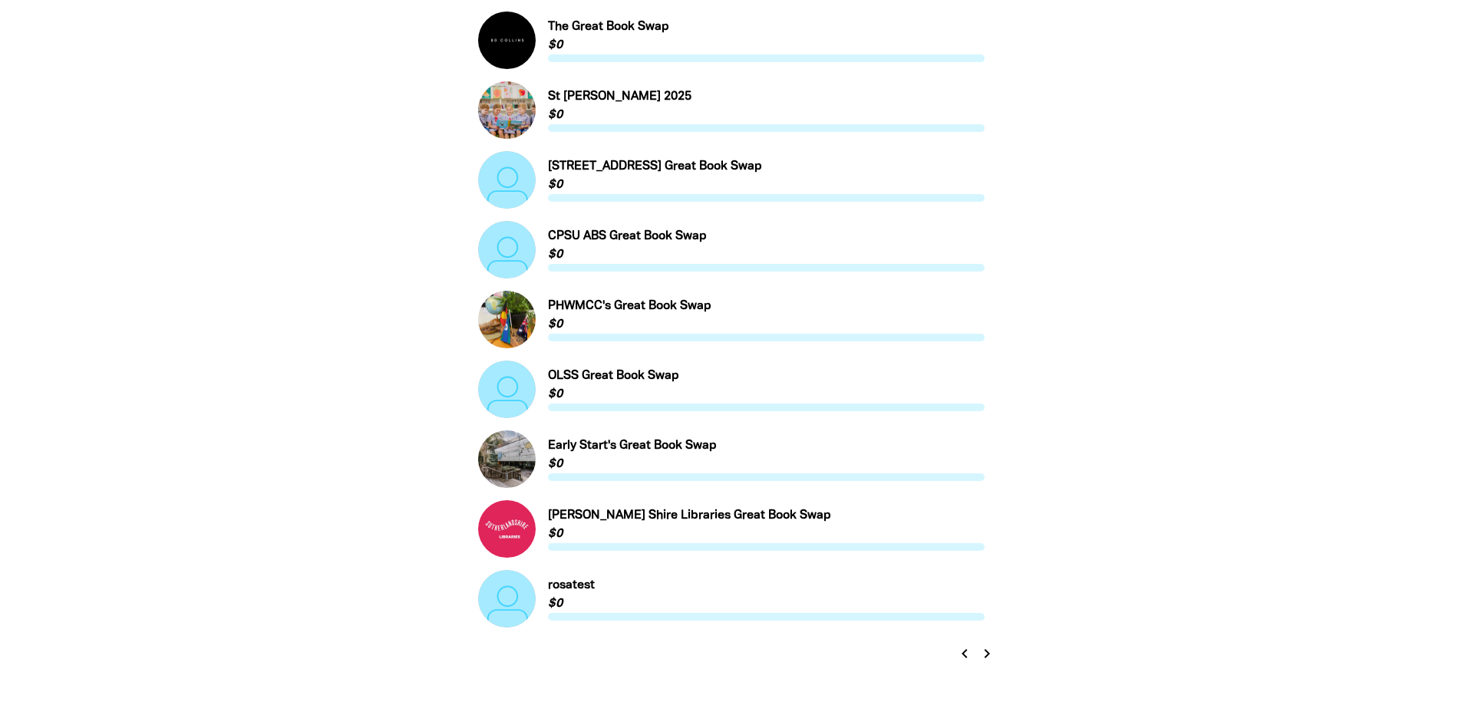
click at [983, 652] on icon "chevron_right" at bounding box center [987, 654] width 18 height 18
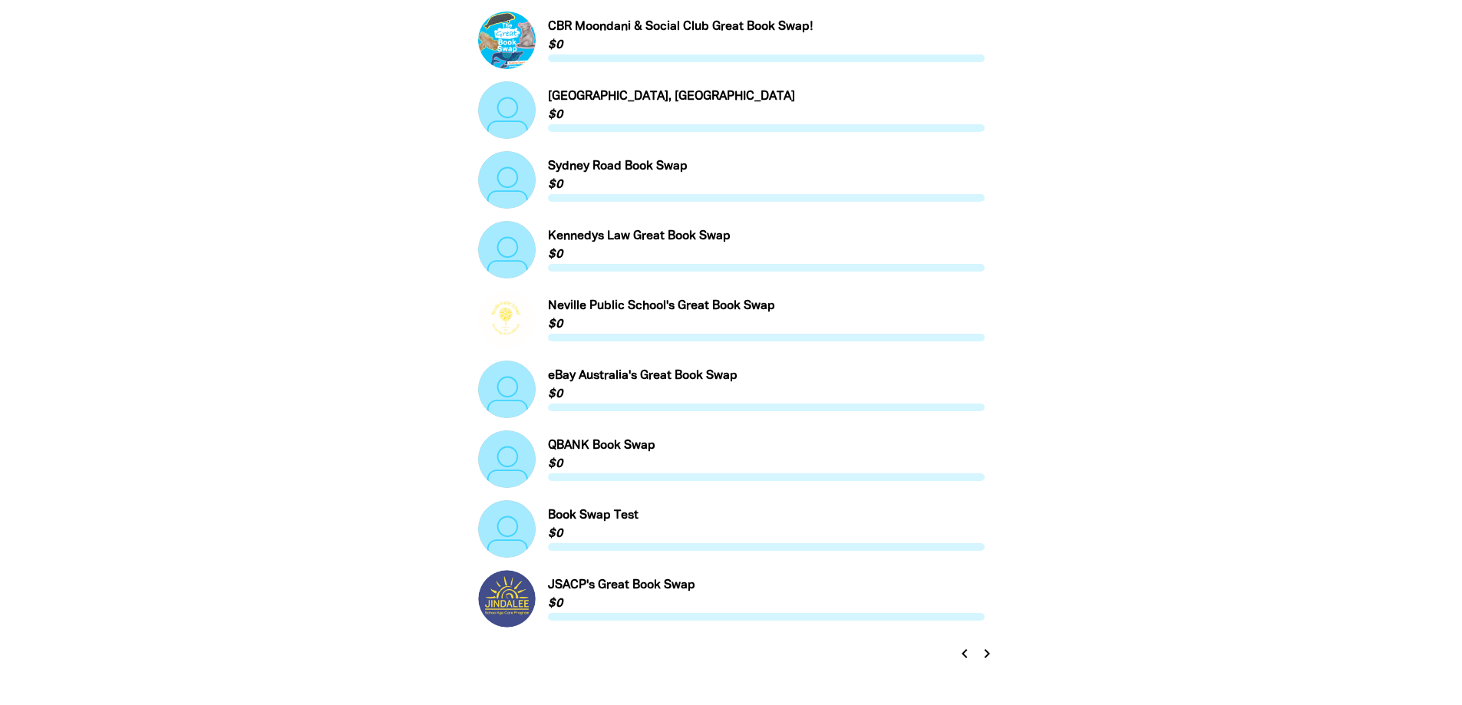
click at [984, 659] on icon "chevron_right" at bounding box center [987, 654] width 18 height 18
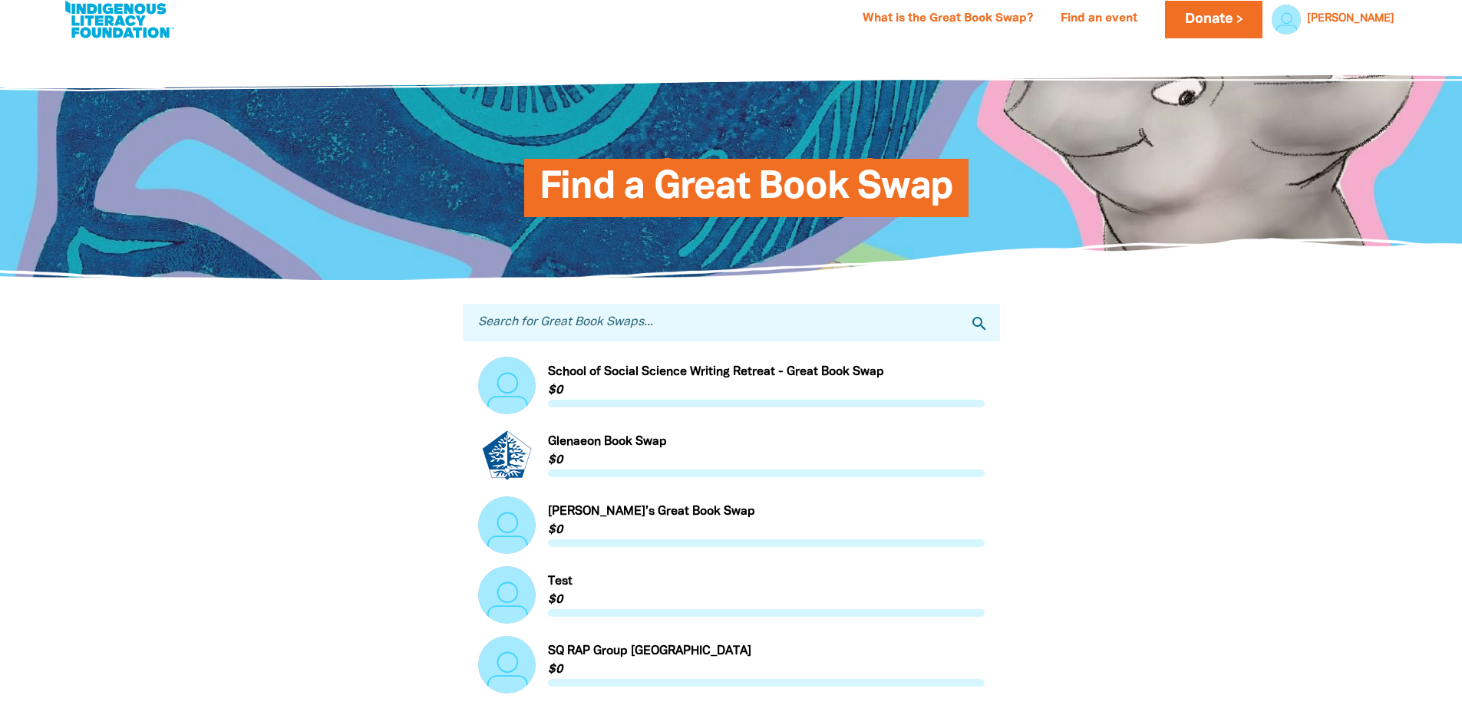
scroll to position [0, 0]
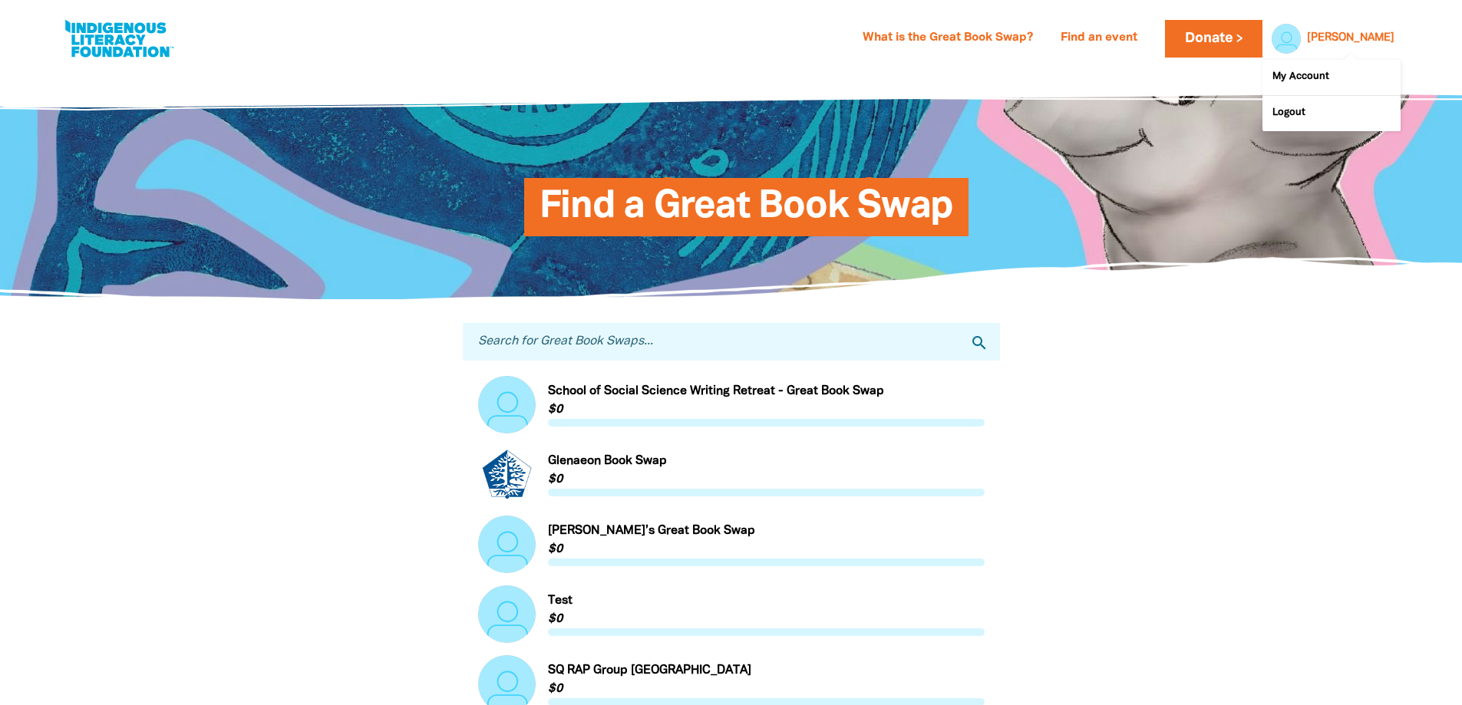
click at [1390, 45] on div "[PERSON_NAME]" at bounding box center [1351, 38] width 100 height 23
click at [1347, 74] on link "My Account" at bounding box center [1331, 77] width 138 height 35
select select "AU"
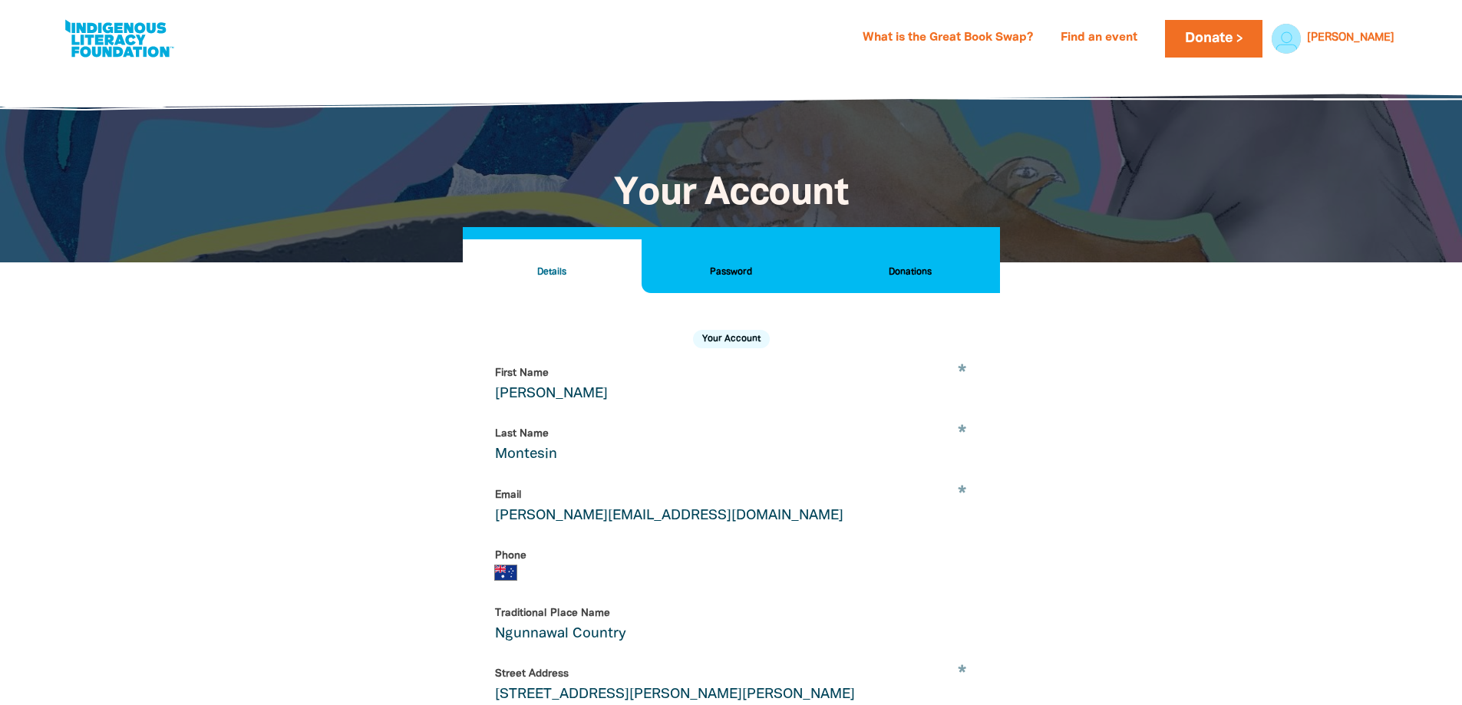
click at [758, 272] on h2 "Password" at bounding box center [731, 272] width 154 height 17
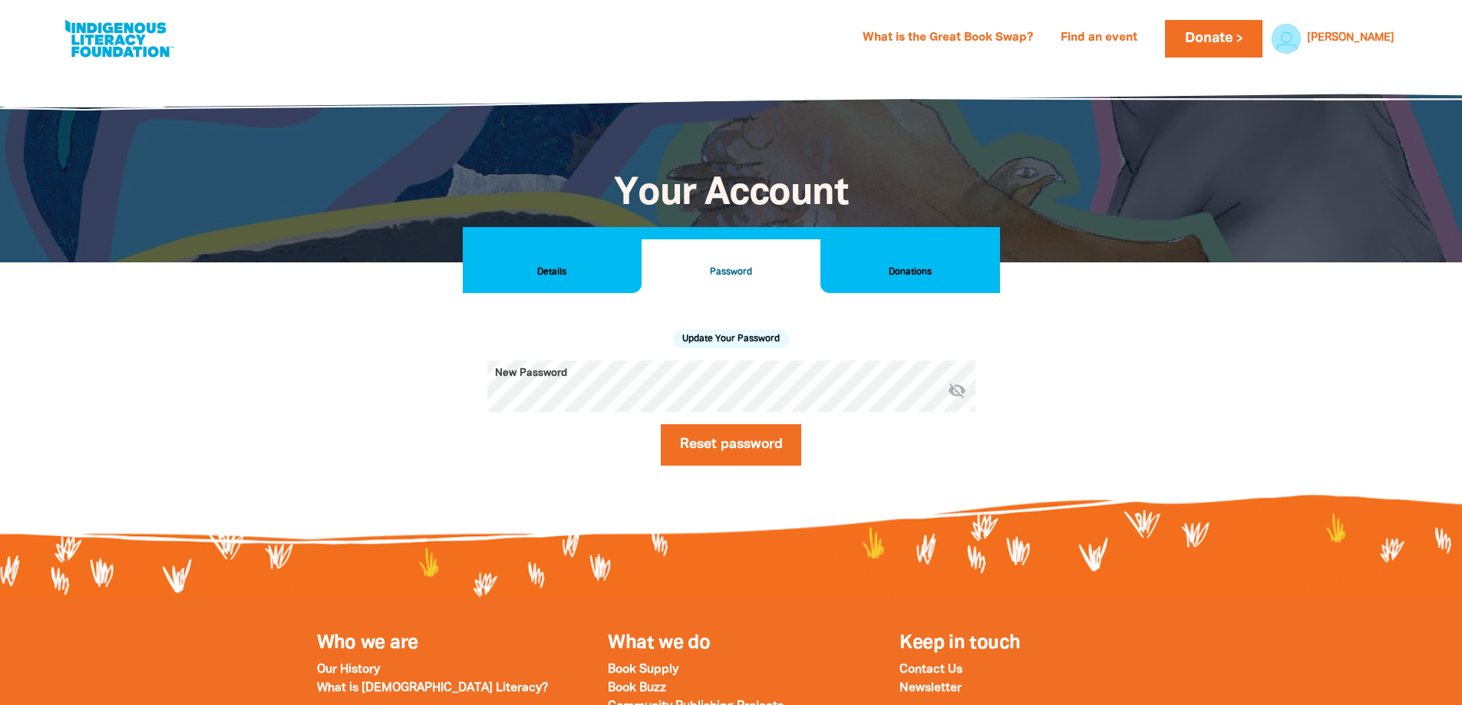
click at [965, 264] on h2 "Donations" at bounding box center [910, 272] width 154 height 17
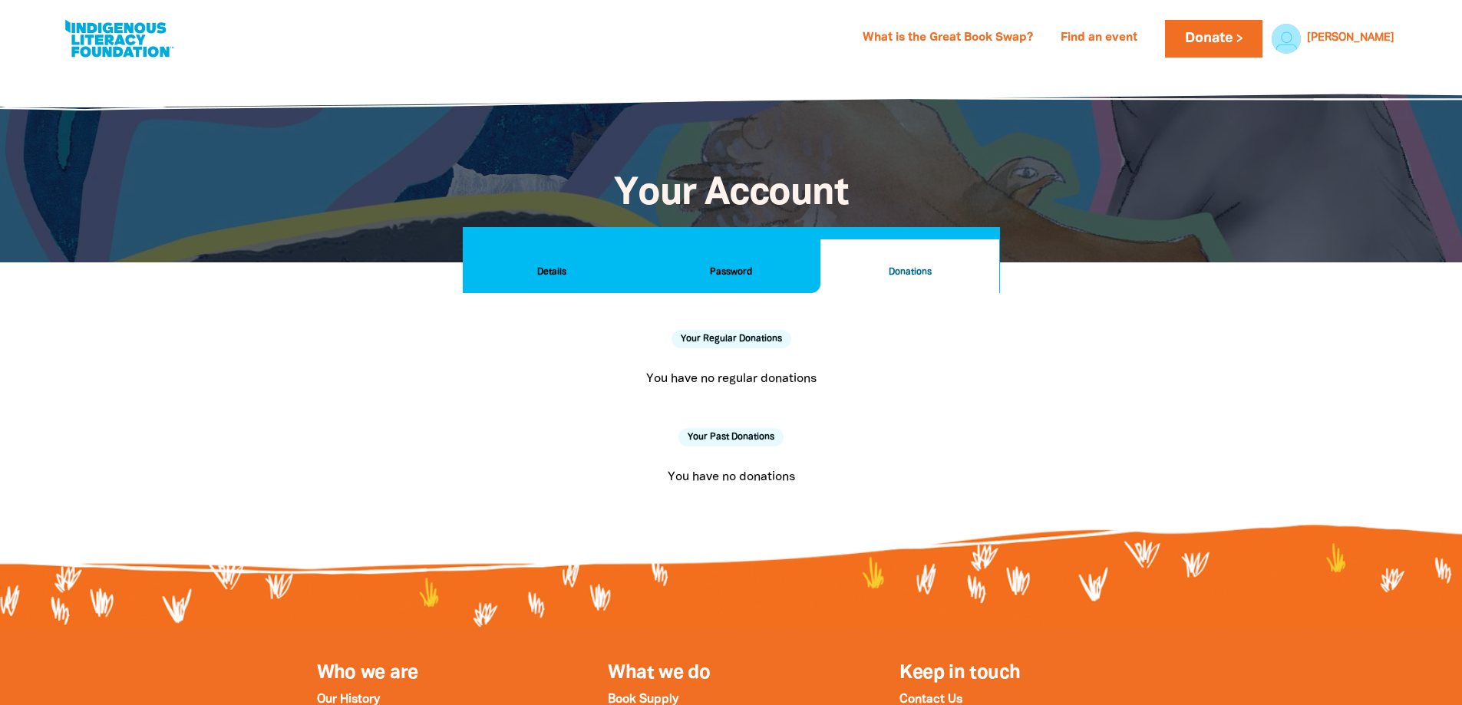
click at [543, 282] on button "Details" at bounding box center [552, 266] width 179 height 54
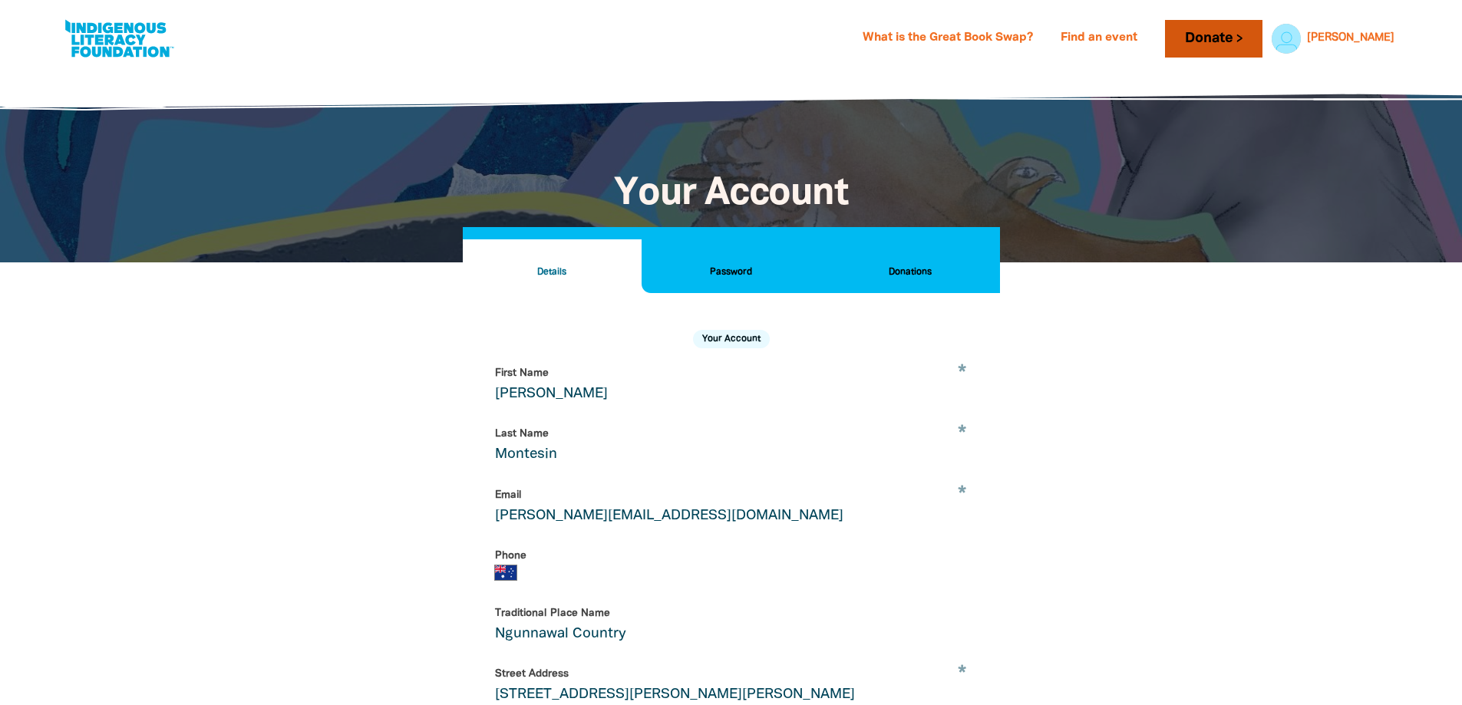
click at [1262, 42] on link "Donate" at bounding box center [1213, 39] width 97 height 38
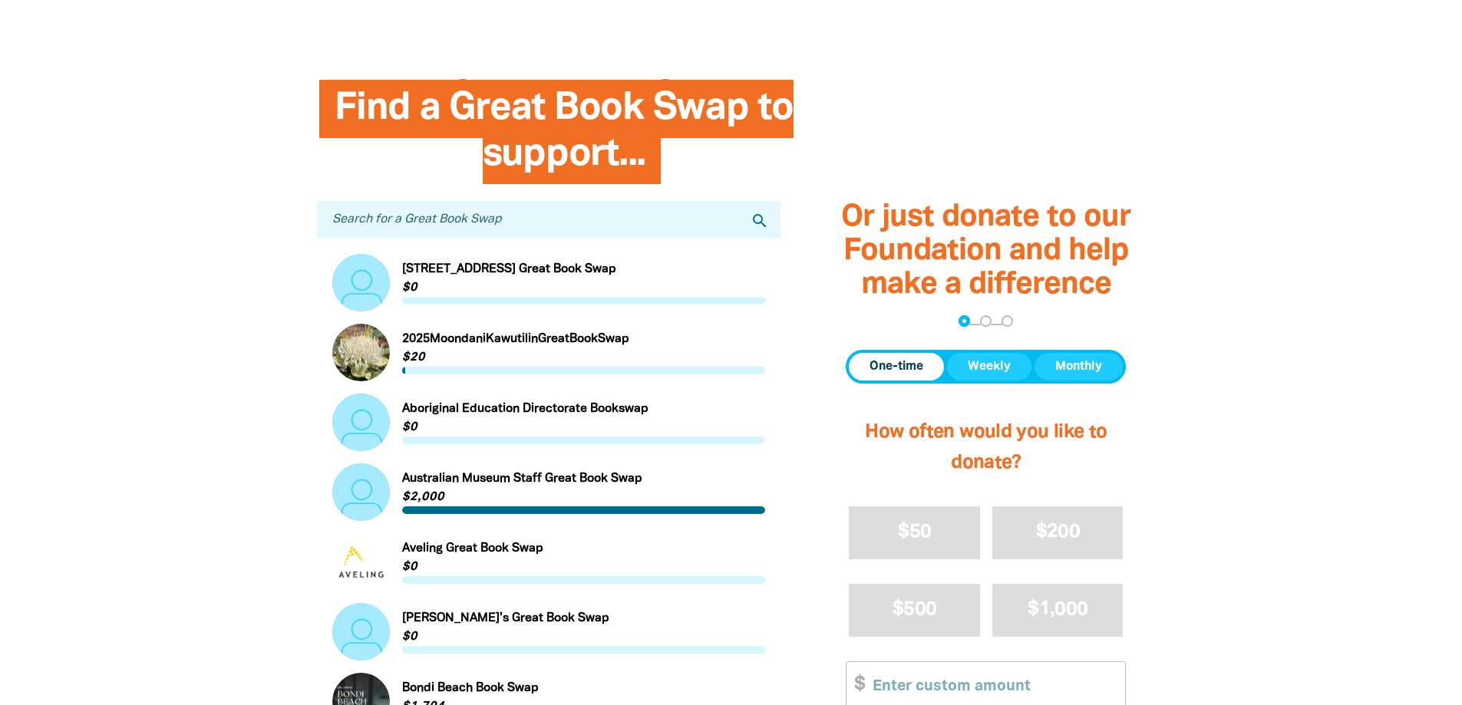
scroll to position [384, 0]
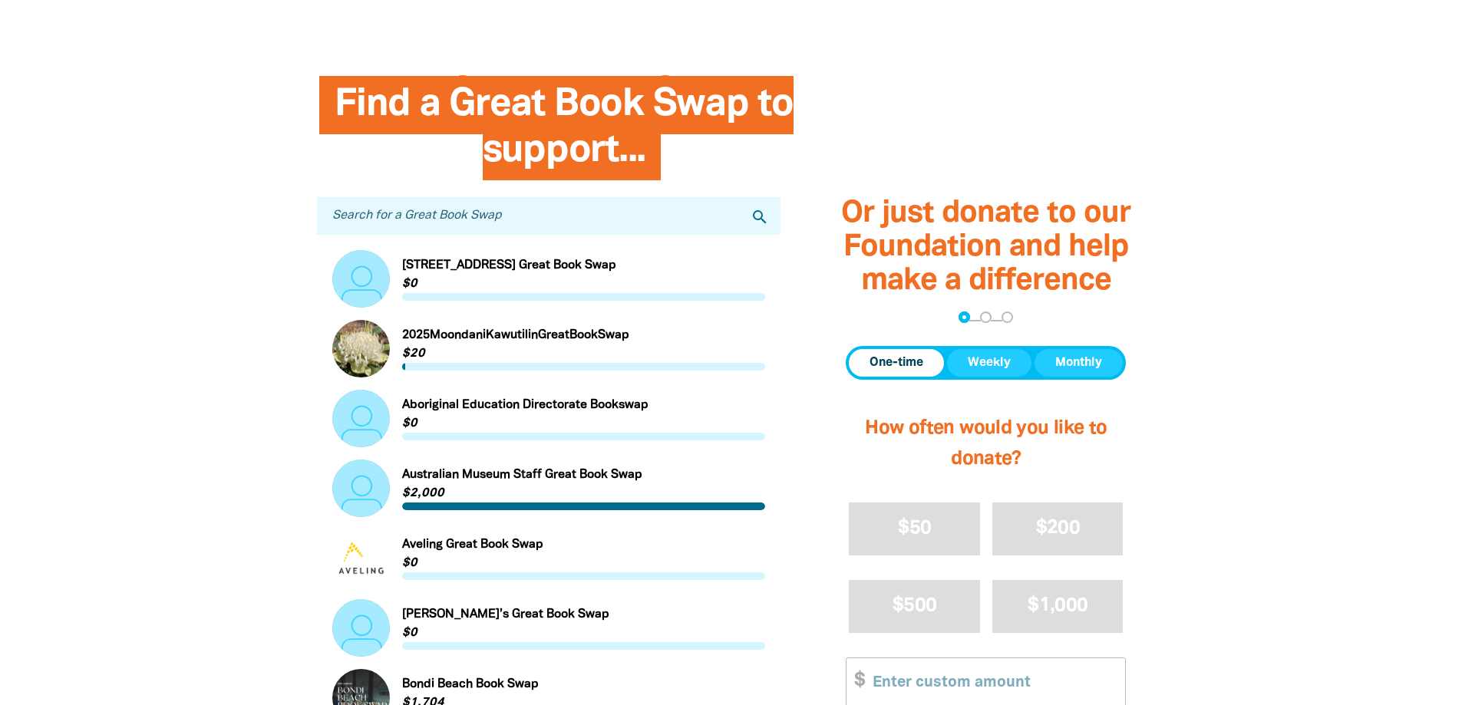
click at [526, 229] on input "Search for a Great Book Swap" at bounding box center [549, 216] width 464 height 38
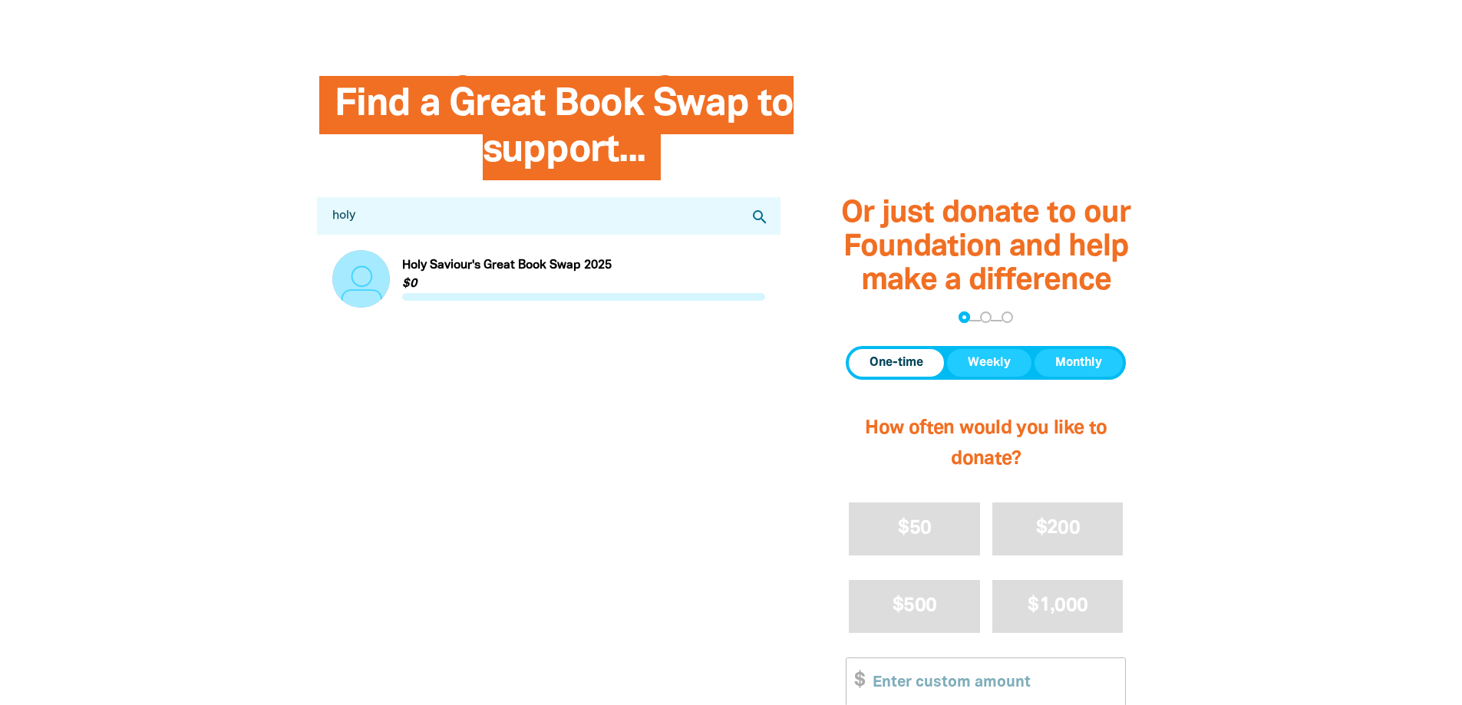
drag, startPoint x: 368, startPoint y: 216, endPoint x: 303, endPoint y: 216, distance: 65.2
click at [303, 216] on div "Find a Great Book Swap to support... Search for a Great Book Swap holy search L…" at bounding box center [549, 481] width 510 height 798
type input "holy trinity"
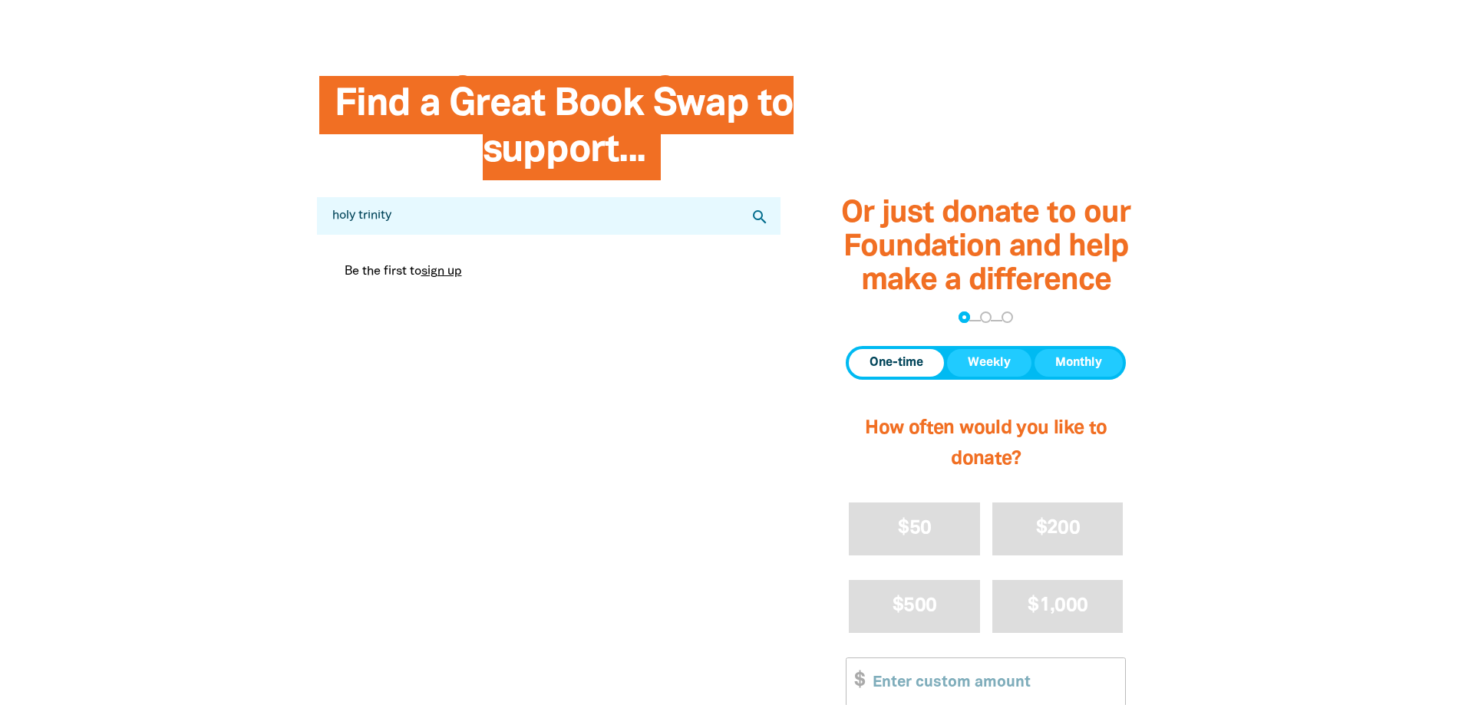
click at [761, 219] on icon "search" at bounding box center [760, 217] width 18 height 18
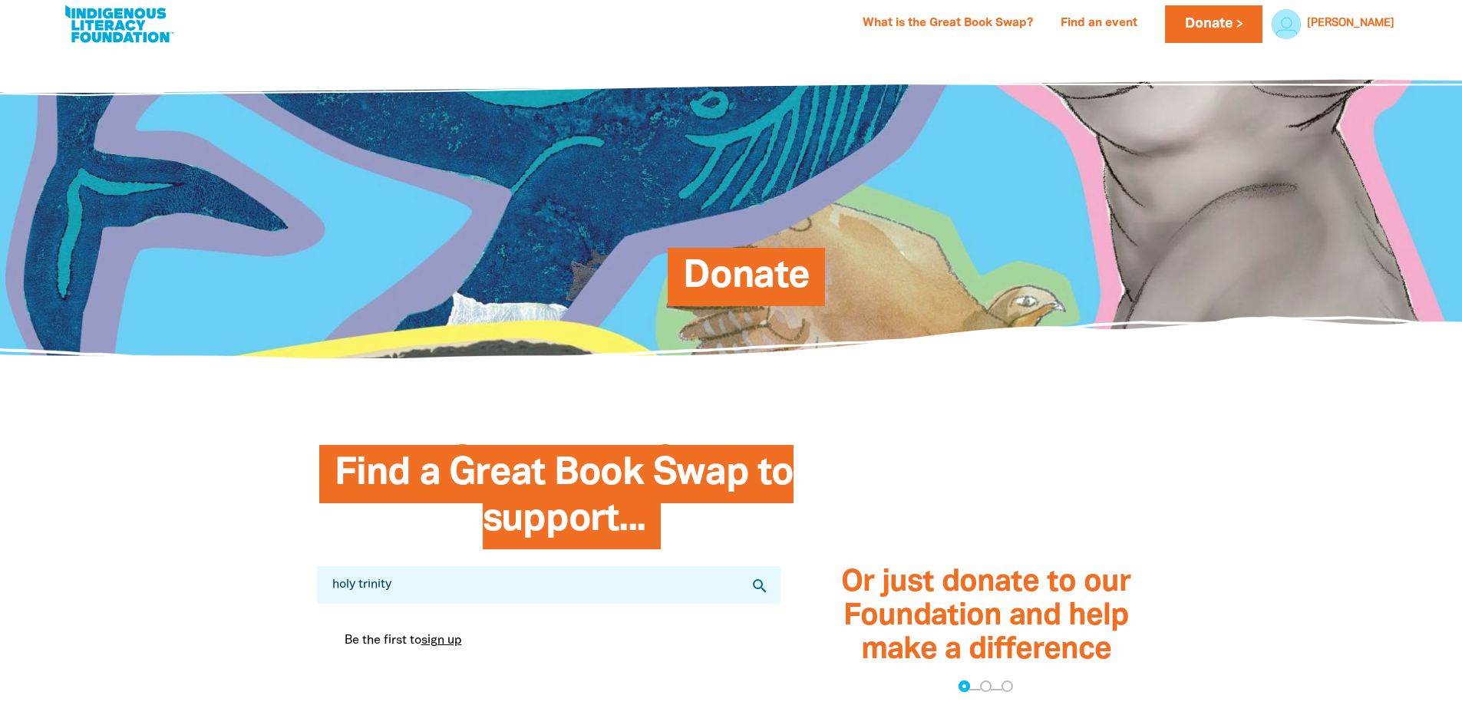
scroll to position [0, 0]
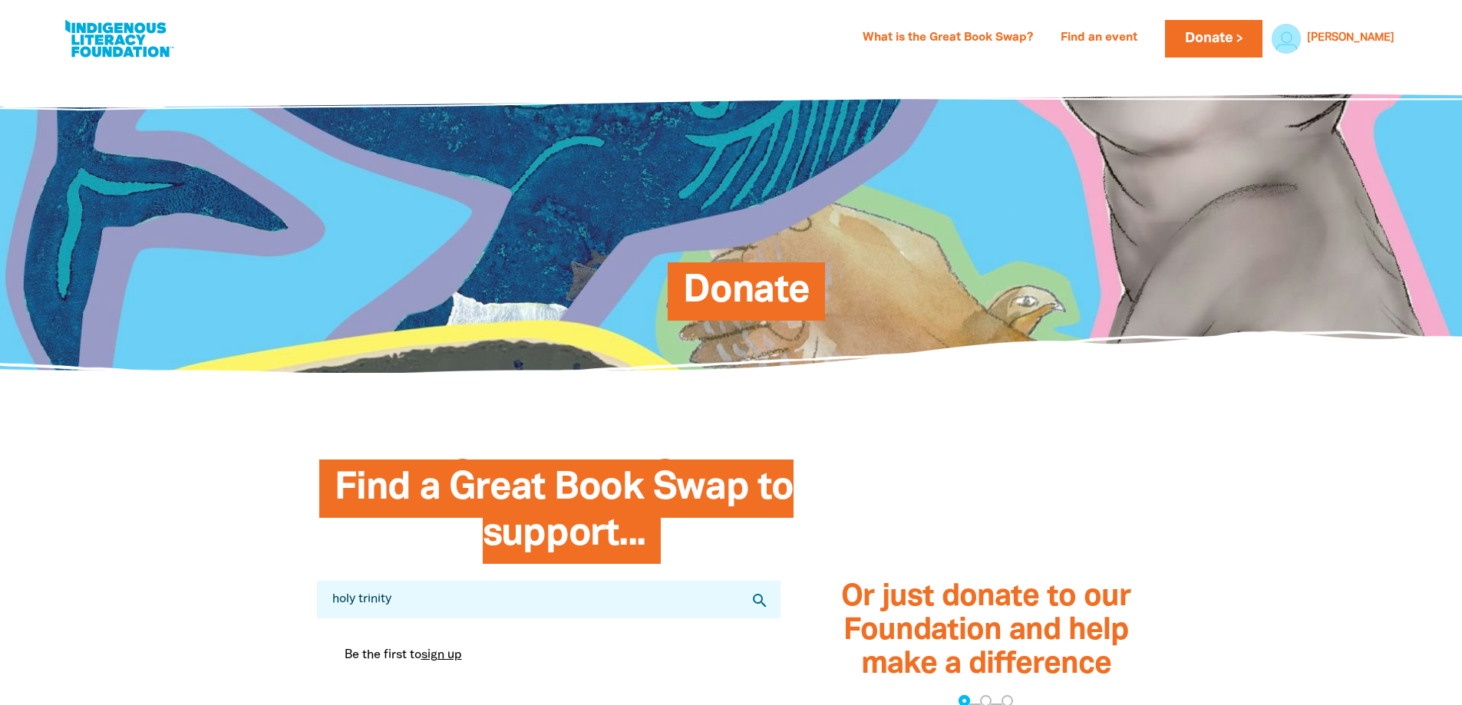
click at [151, 45] on link at bounding box center [118, 38] width 115 height 47
select select "AU"
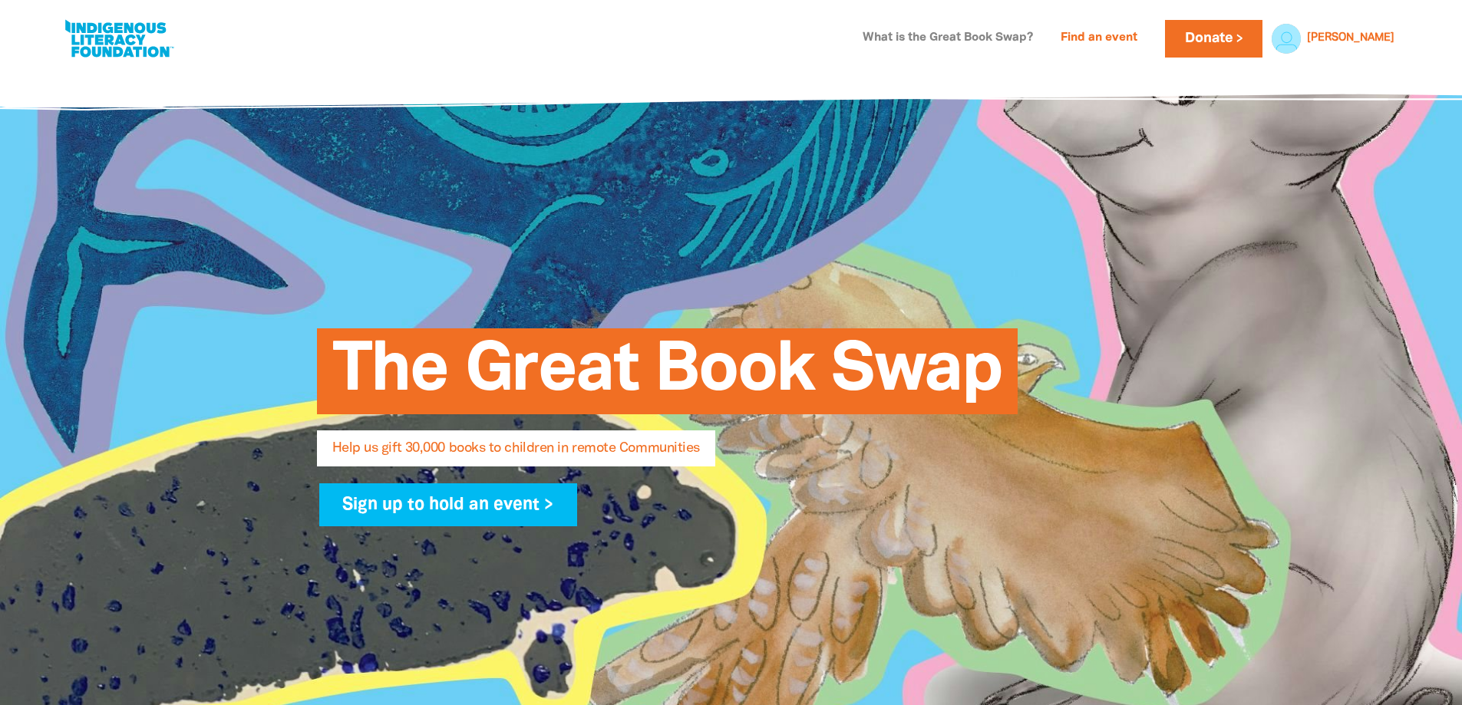
click at [993, 39] on link "What is the Great Book Swap?" at bounding box center [947, 38] width 189 height 25
